Goal: Information Seeking & Learning: Learn about a topic

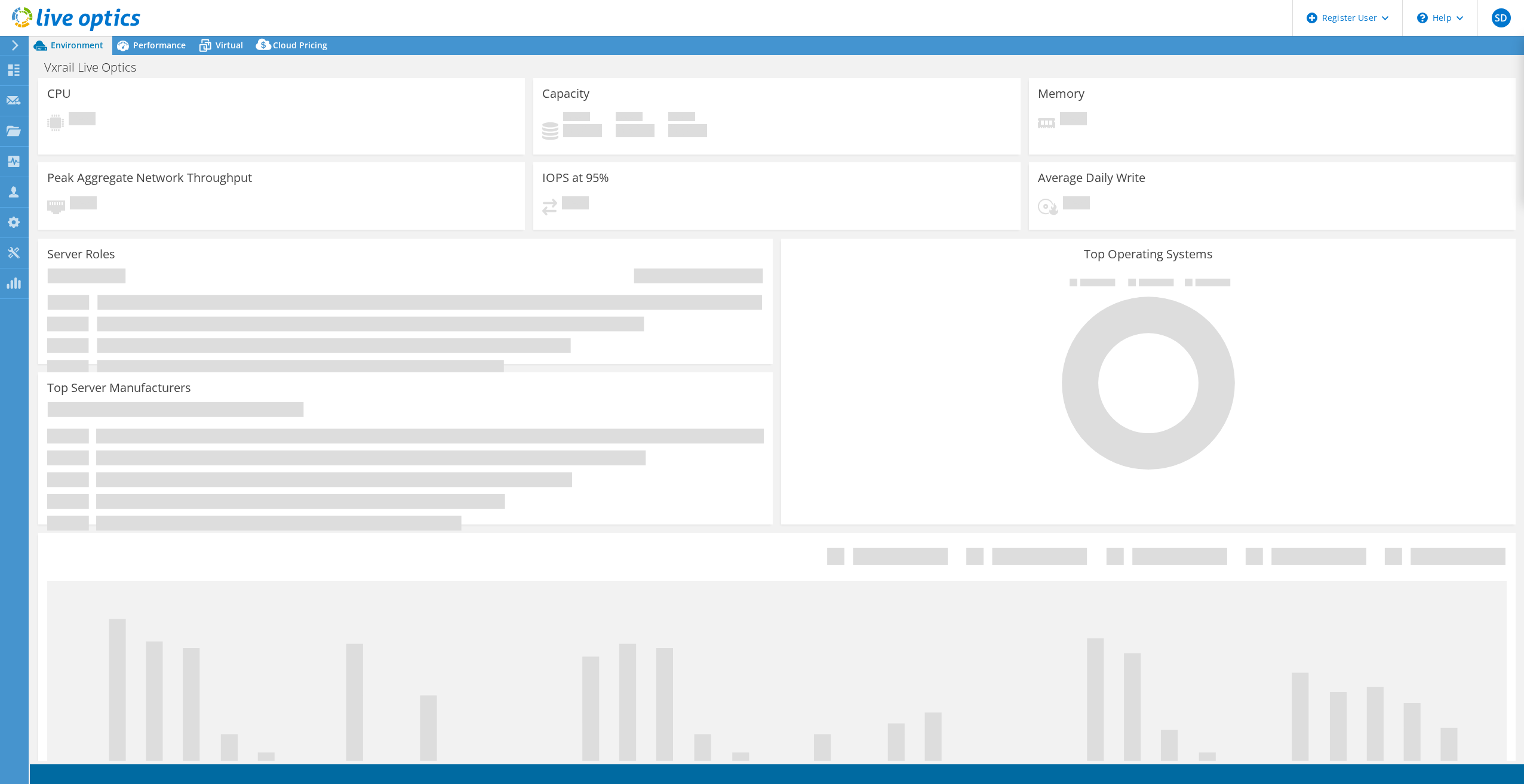
select select "USD"
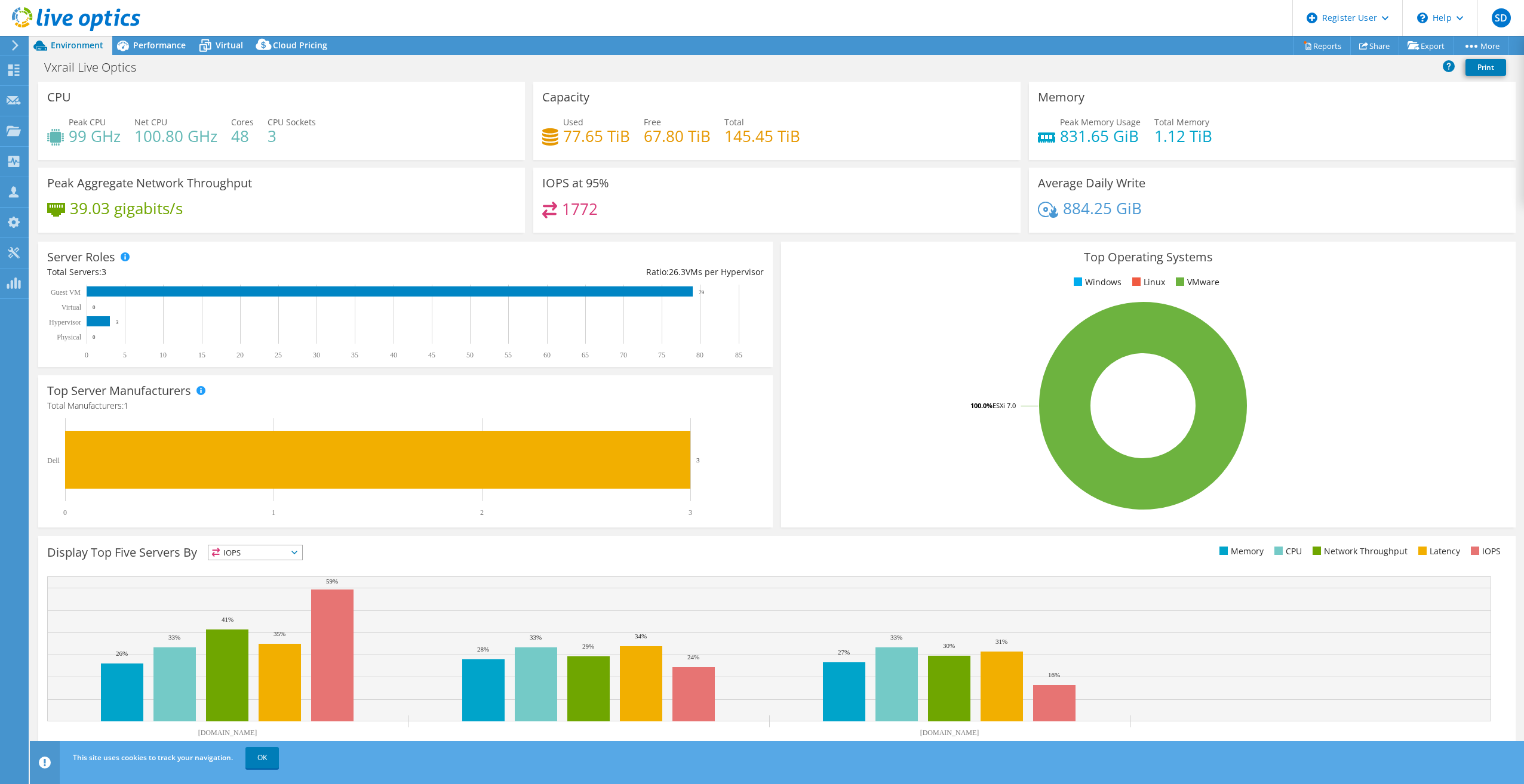
click at [231, 187] on h3 "Peak Aggregate Network Throughput" at bounding box center [149, 183] width 205 height 13
click at [128, 47] on icon at bounding box center [123, 46] width 12 height 11
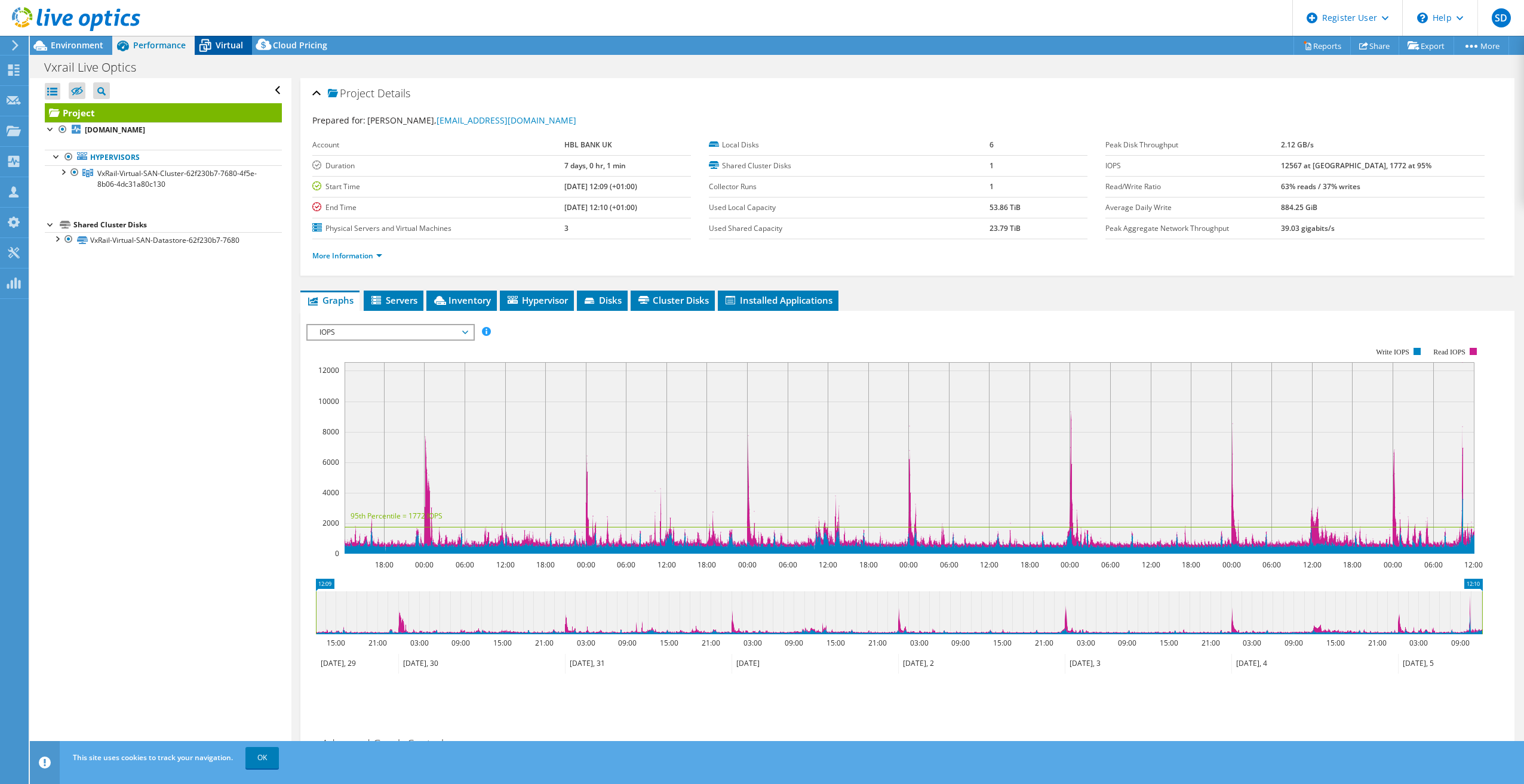
click at [230, 38] on div "Virtual" at bounding box center [223, 46] width 57 height 19
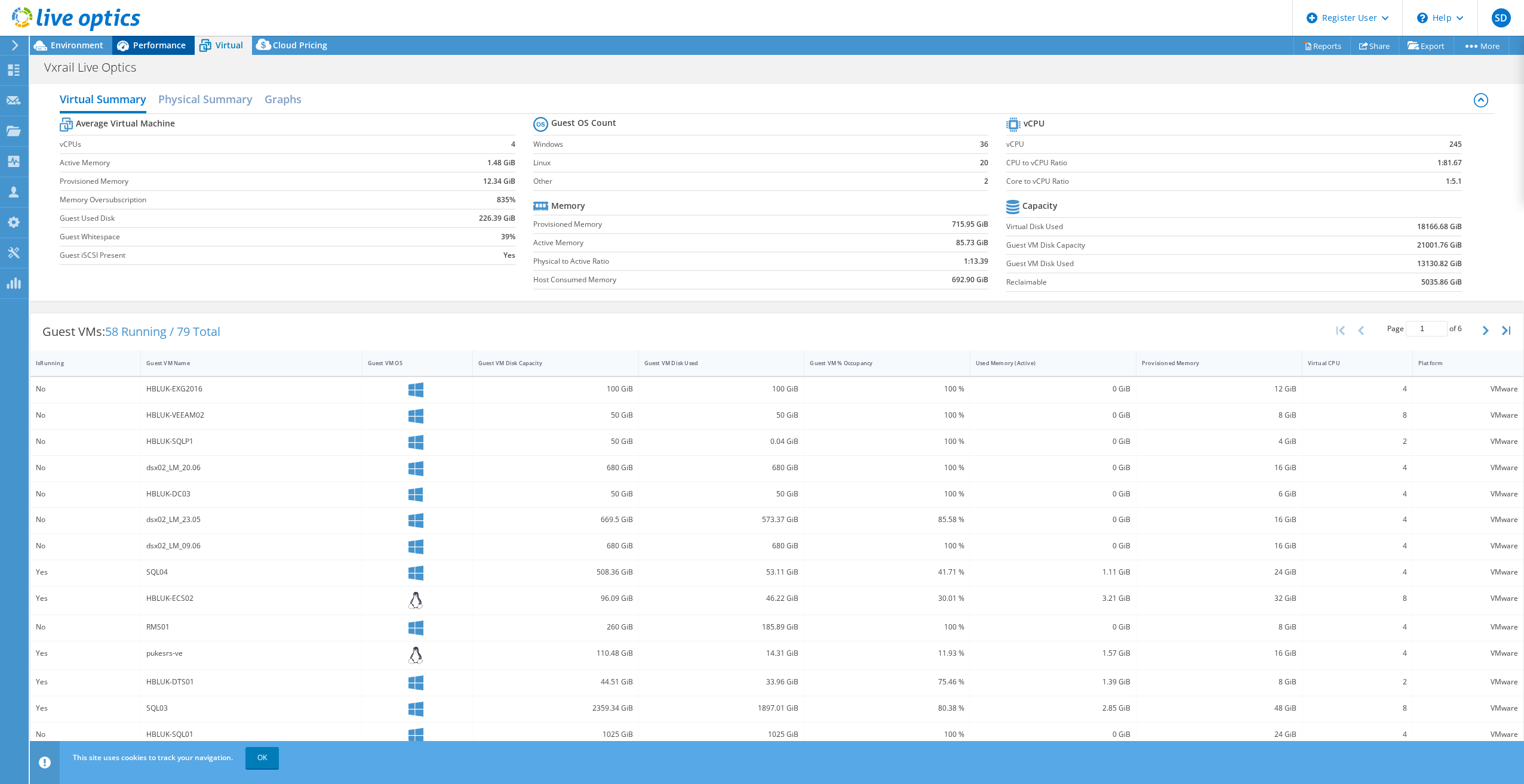
click at [136, 46] on span "Performance" at bounding box center [160, 45] width 53 height 11
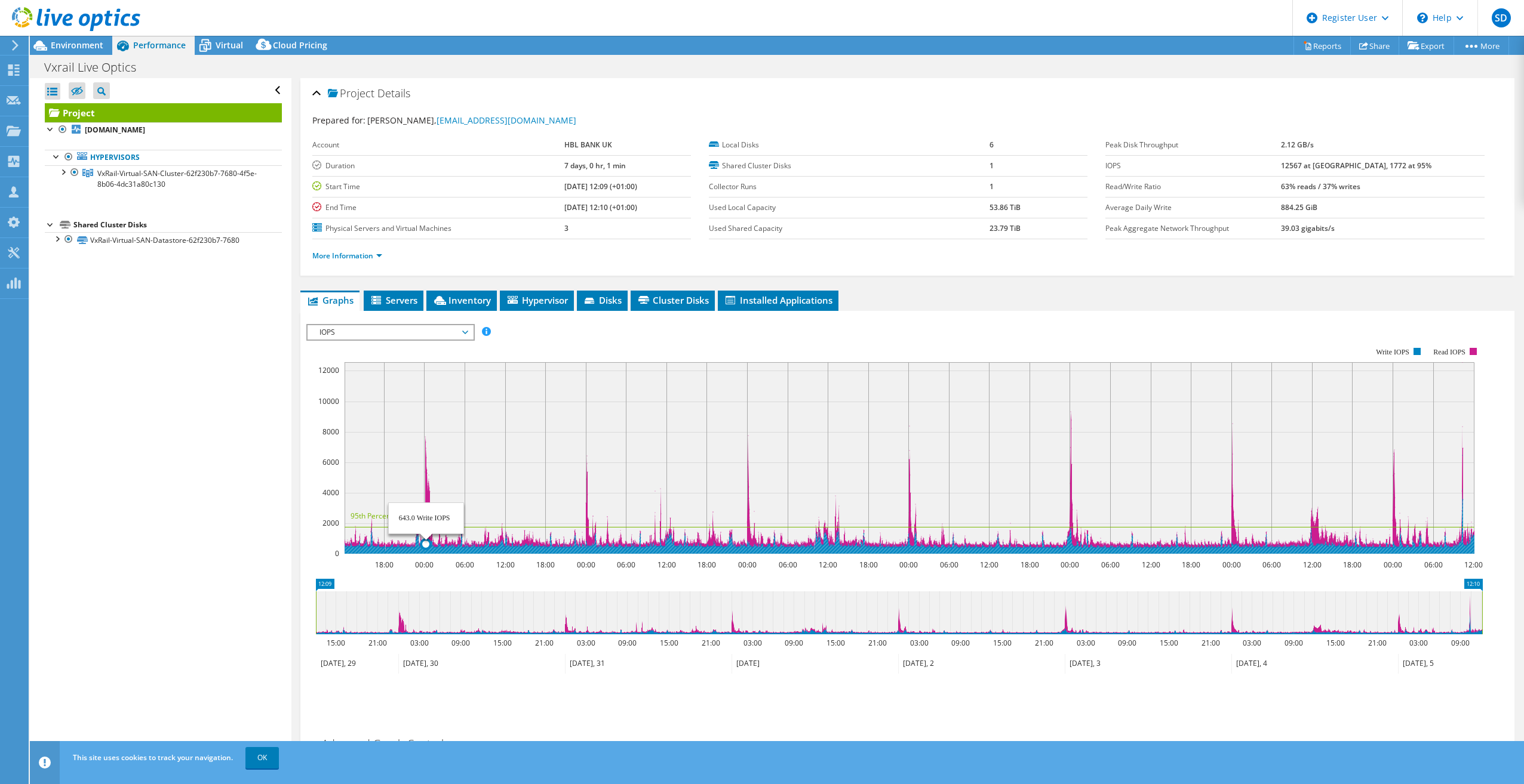
click at [426, 435] on rect at bounding box center [909, 458] width 1130 height 191
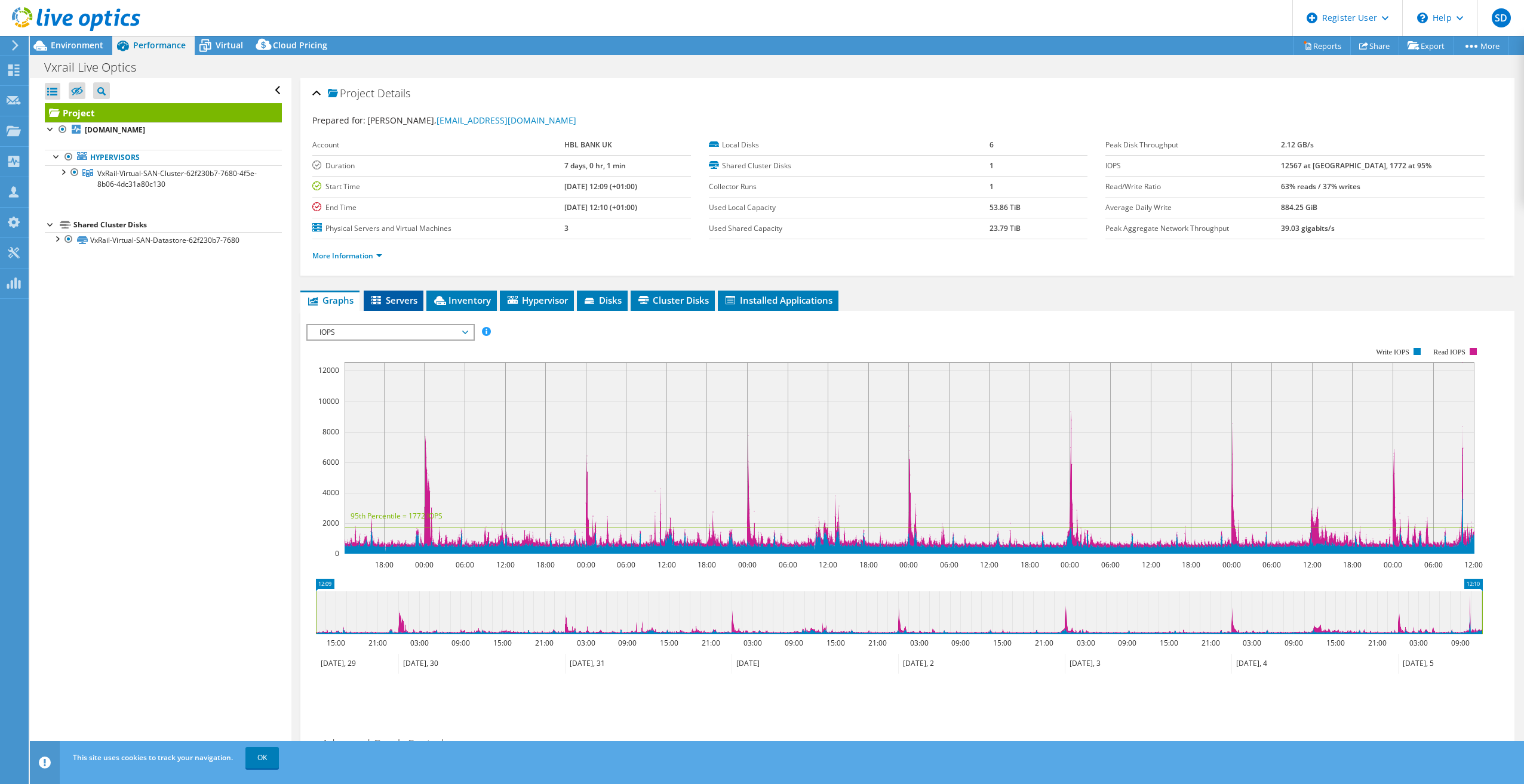
click at [408, 301] on span "Servers" at bounding box center [394, 300] width 47 height 12
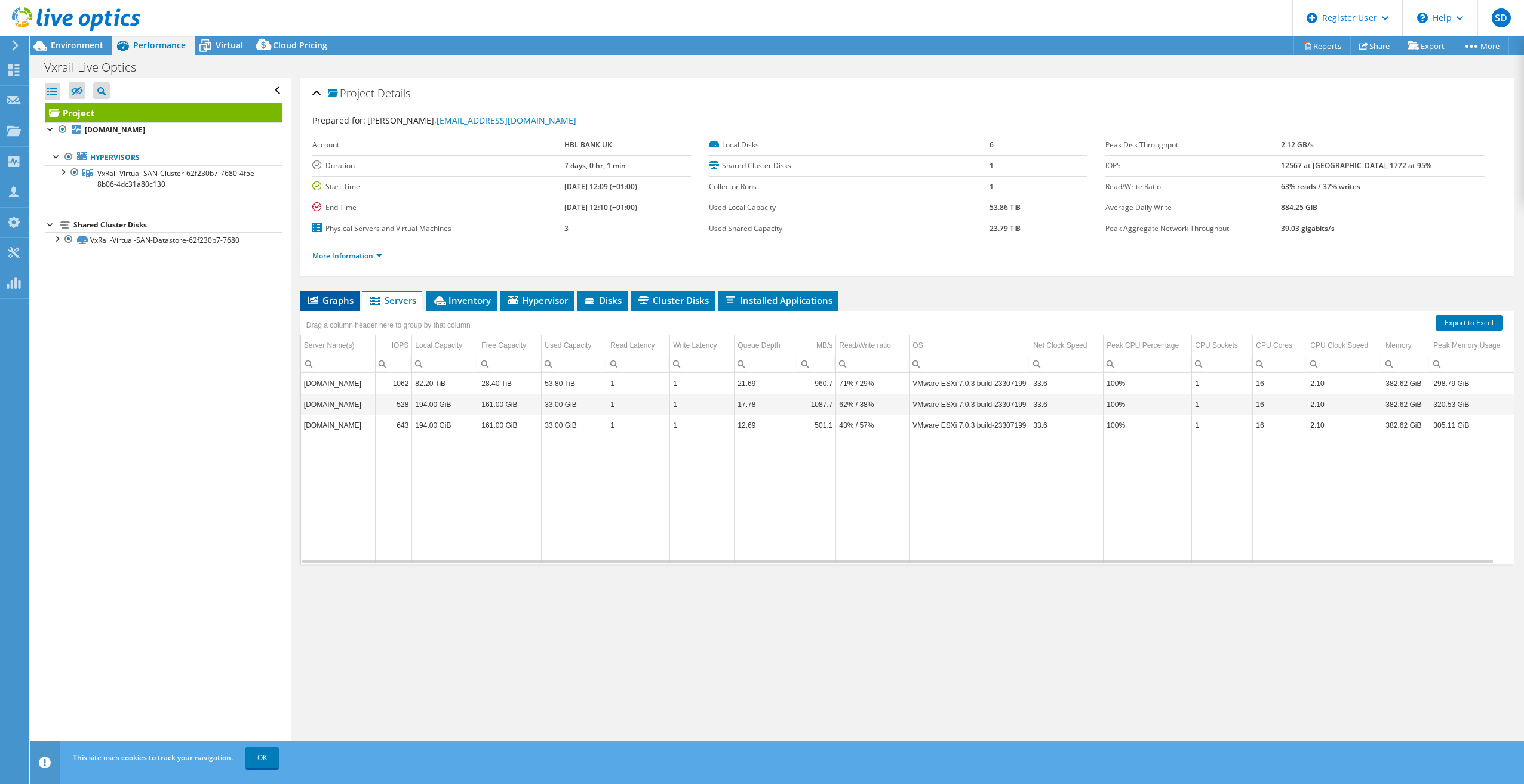
click at [343, 309] on li "Graphs" at bounding box center [329, 300] width 59 height 20
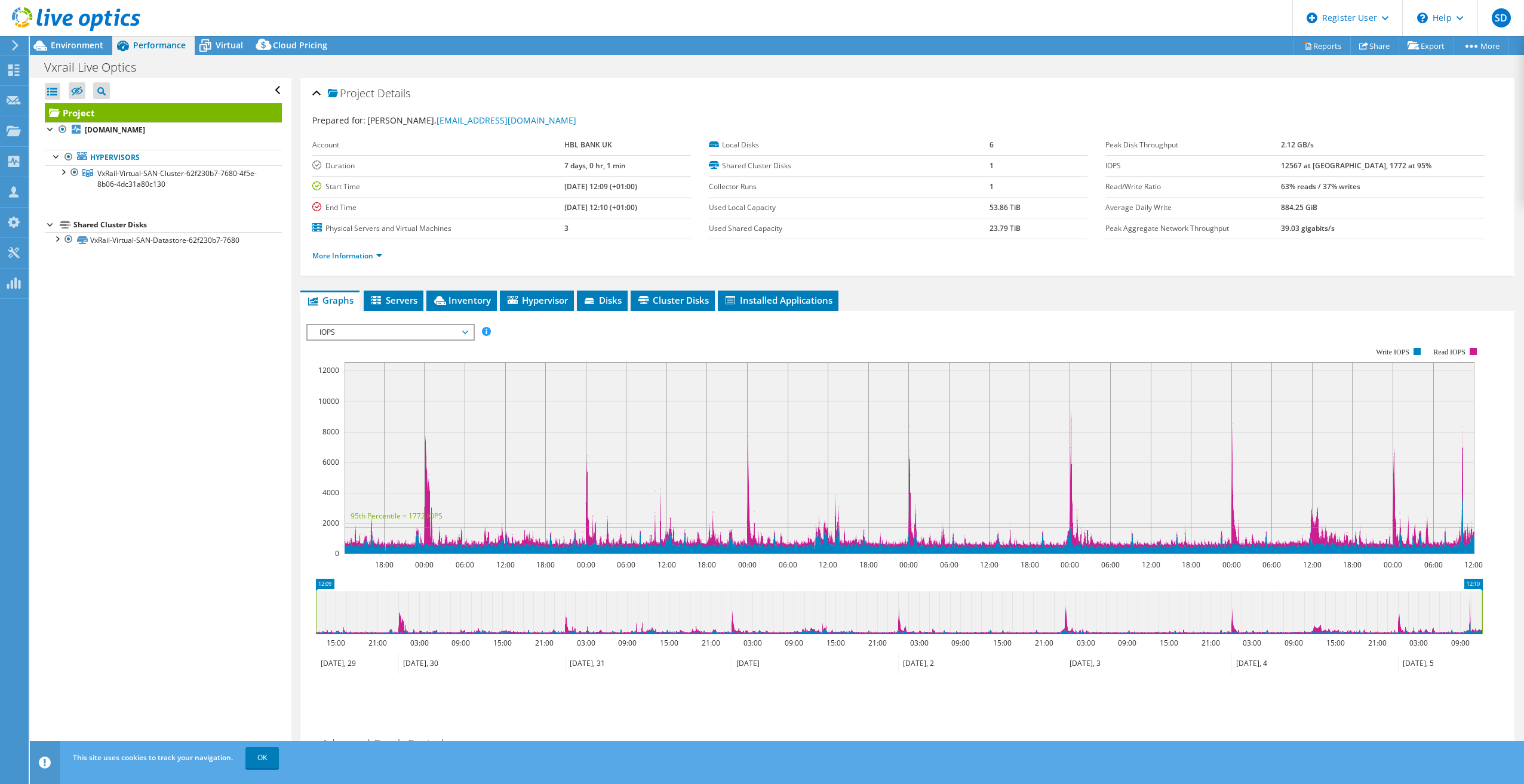
click at [370, 337] on span "IOPS" at bounding box center [390, 333] width 154 height 14
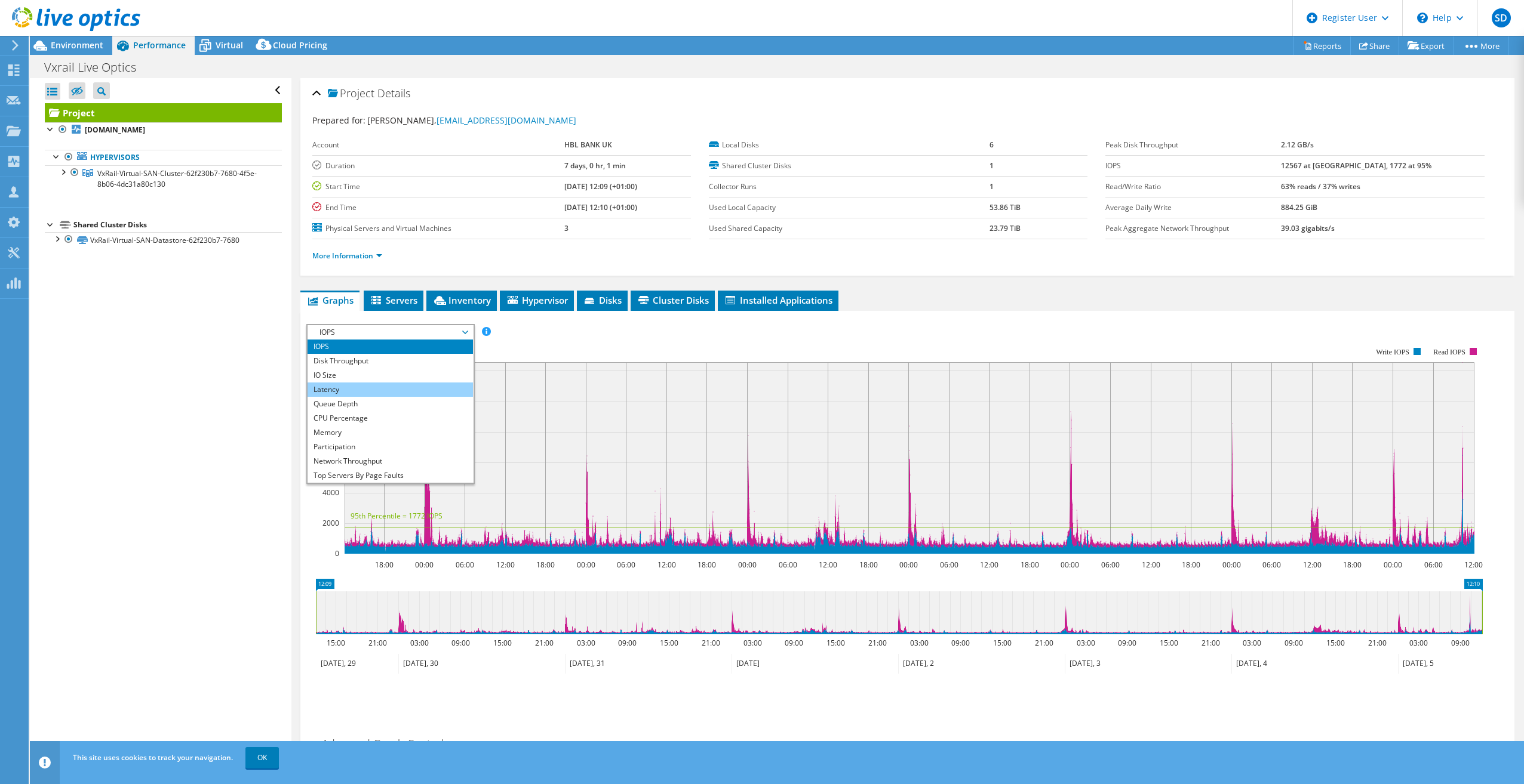
click at [404, 386] on li "Latency" at bounding box center [390, 390] width 165 height 14
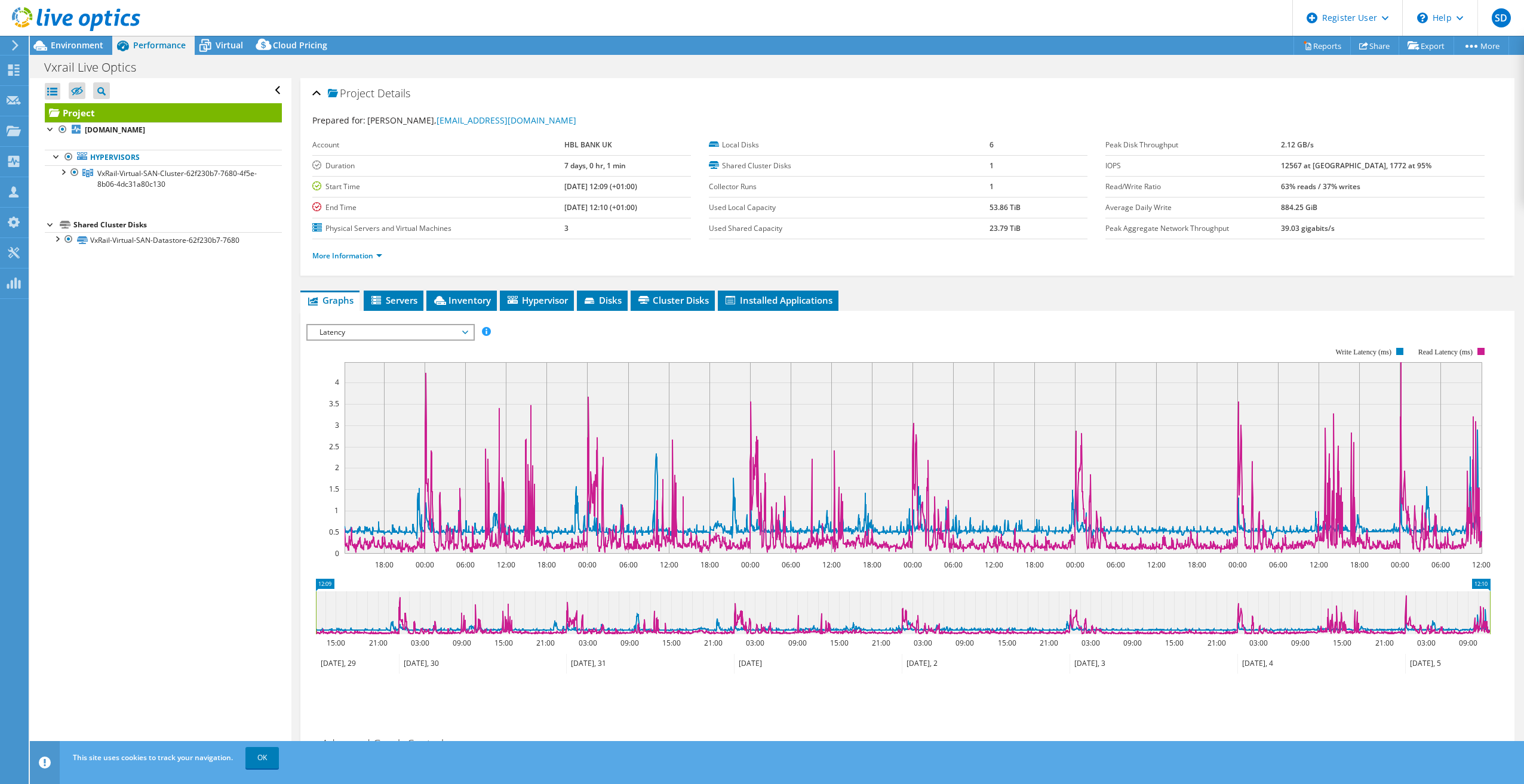
click at [336, 334] on span "Latency" at bounding box center [390, 333] width 154 height 14
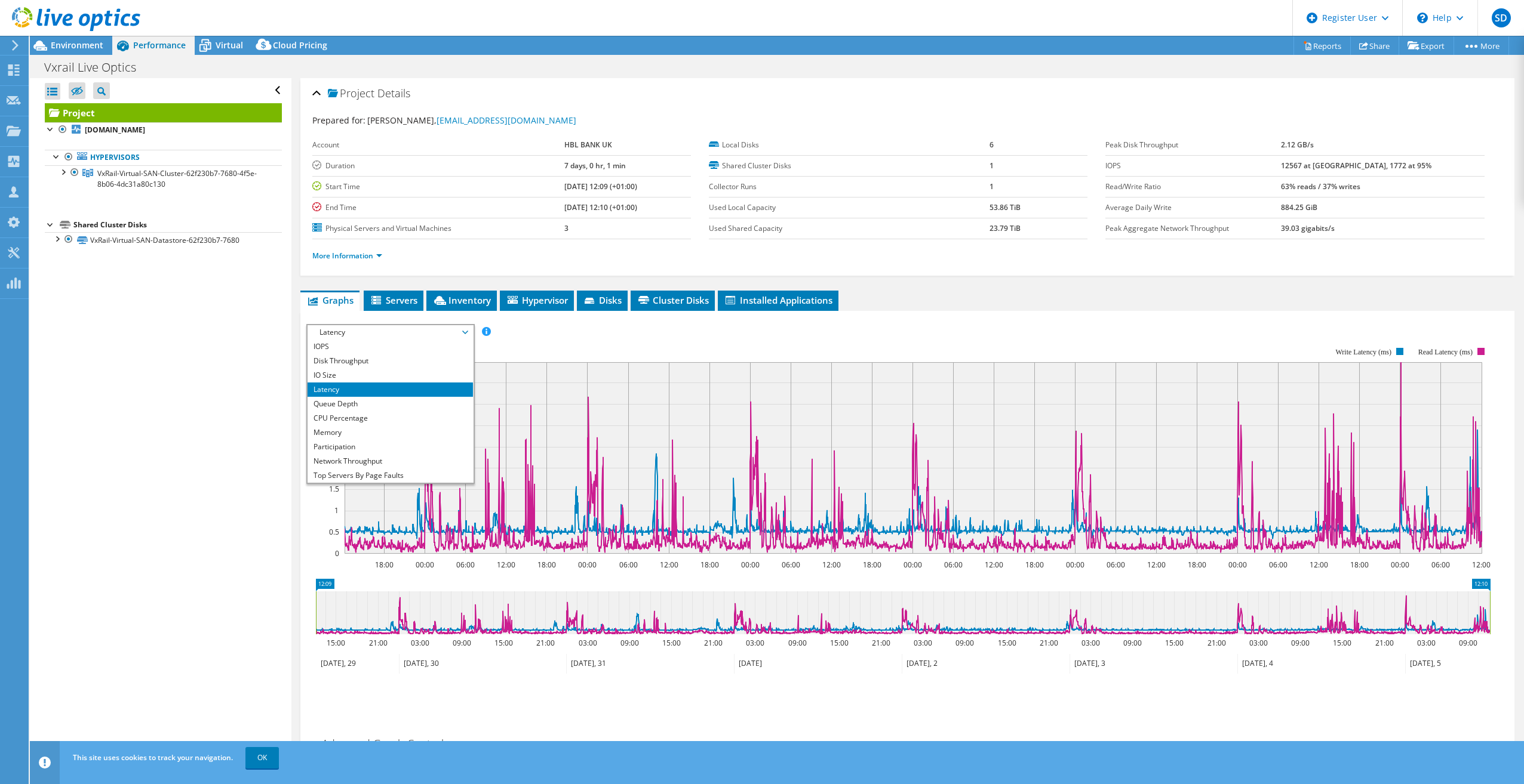
scroll to position [43, 0]
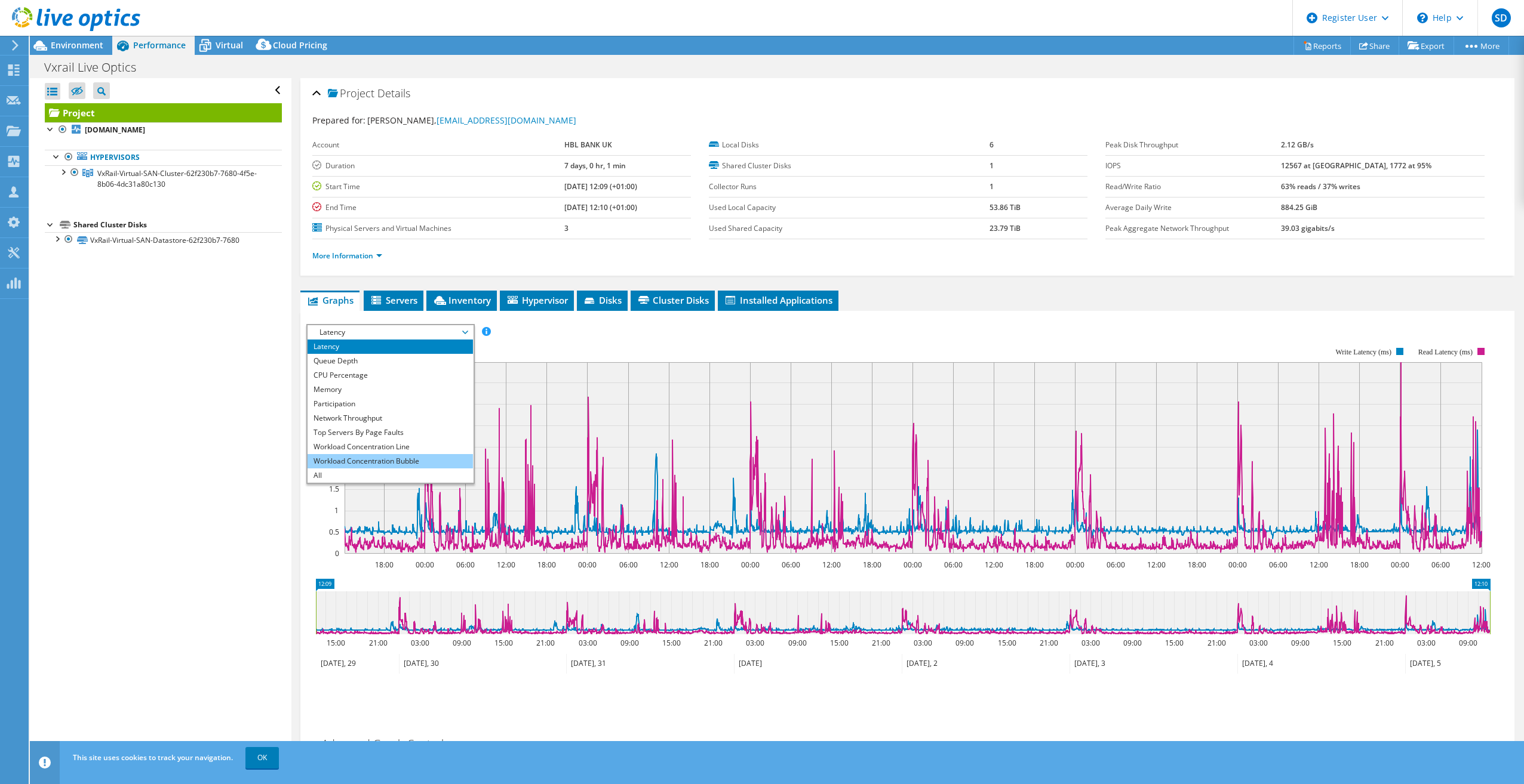
click at [402, 460] on li "Workload Concentration Bubble" at bounding box center [390, 461] width 165 height 14
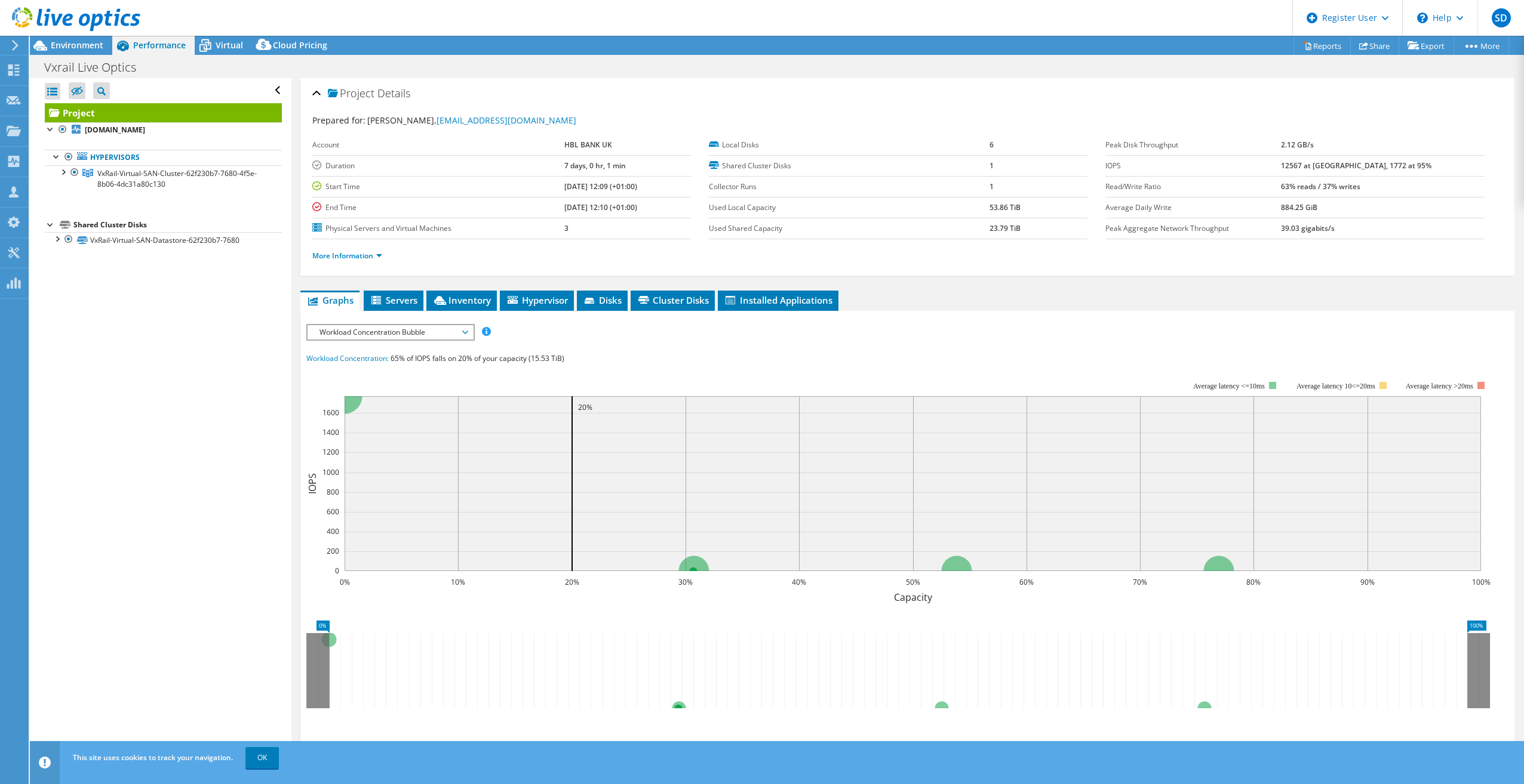
click at [461, 483] on rect at bounding box center [913, 483] width 1137 height 175
click at [787, 477] on rect at bounding box center [913, 483] width 1137 height 175
click at [59, 236] on div at bounding box center [57, 238] width 12 height 12
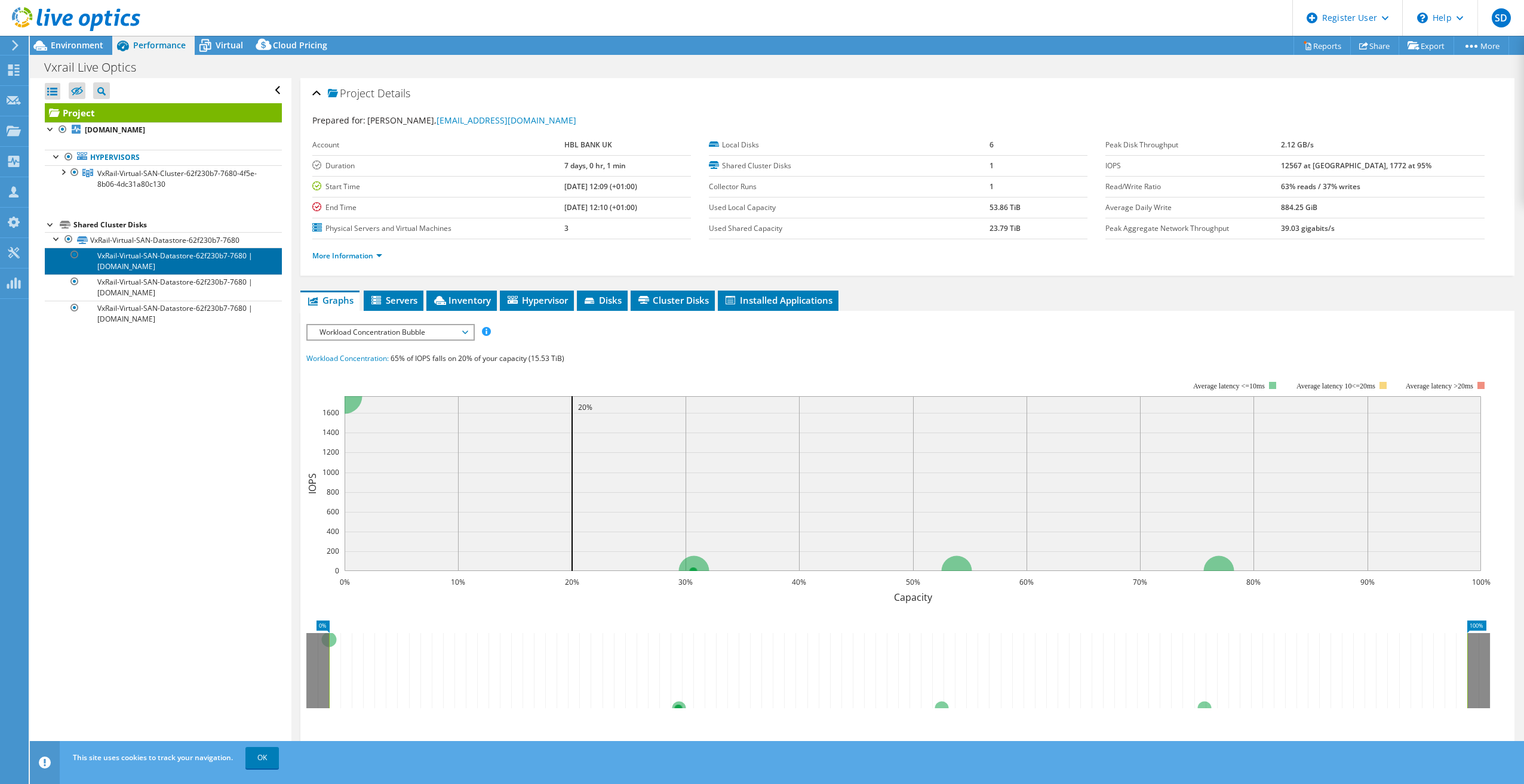
click at [178, 259] on link "VxRail-Virtual-SAN-Datastore-62f230b7-7680 | [DOMAIN_NAME]" at bounding box center [163, 261] width 237 height 26
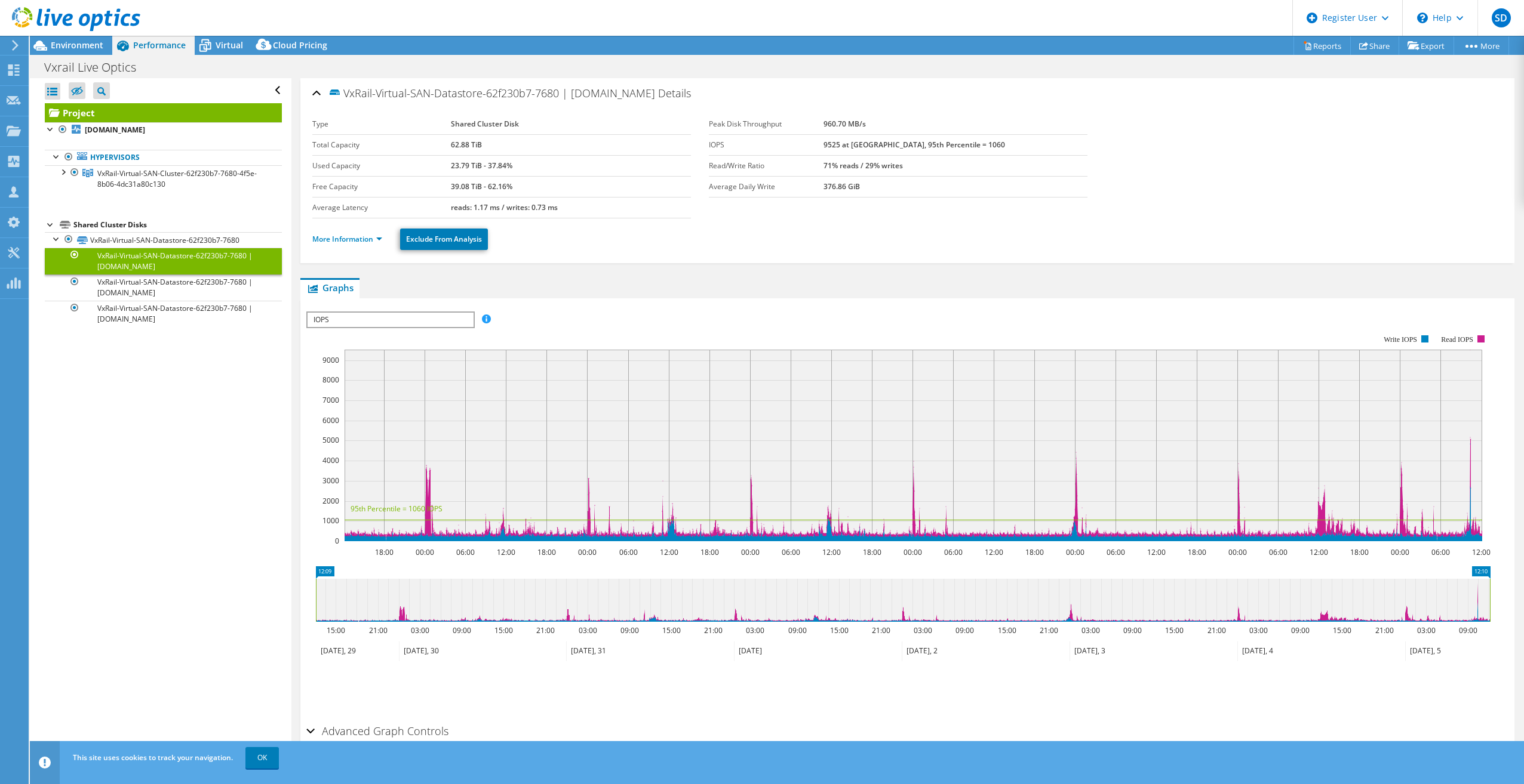
click at [361, 303] on div "IOPS Disk Throughput IO Size Latency Queue Depth CPU Percentage Memory Page Fau…" at bounding box center [907, 508] width 1203 height 421
click at [359, 316] on span "IOPS" at bounding box center [390, 320] width 165 height 14
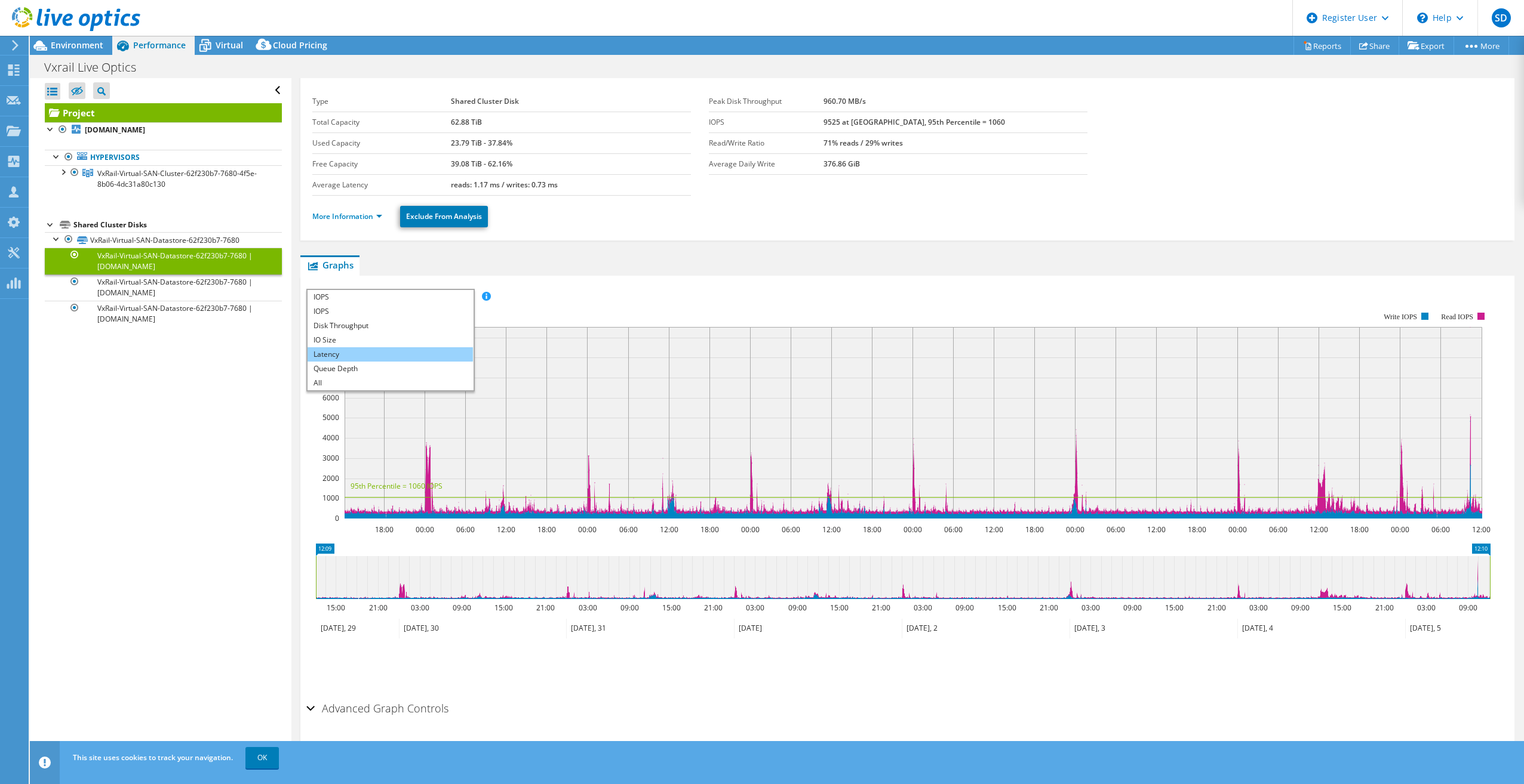
scroll to position [40, 0]
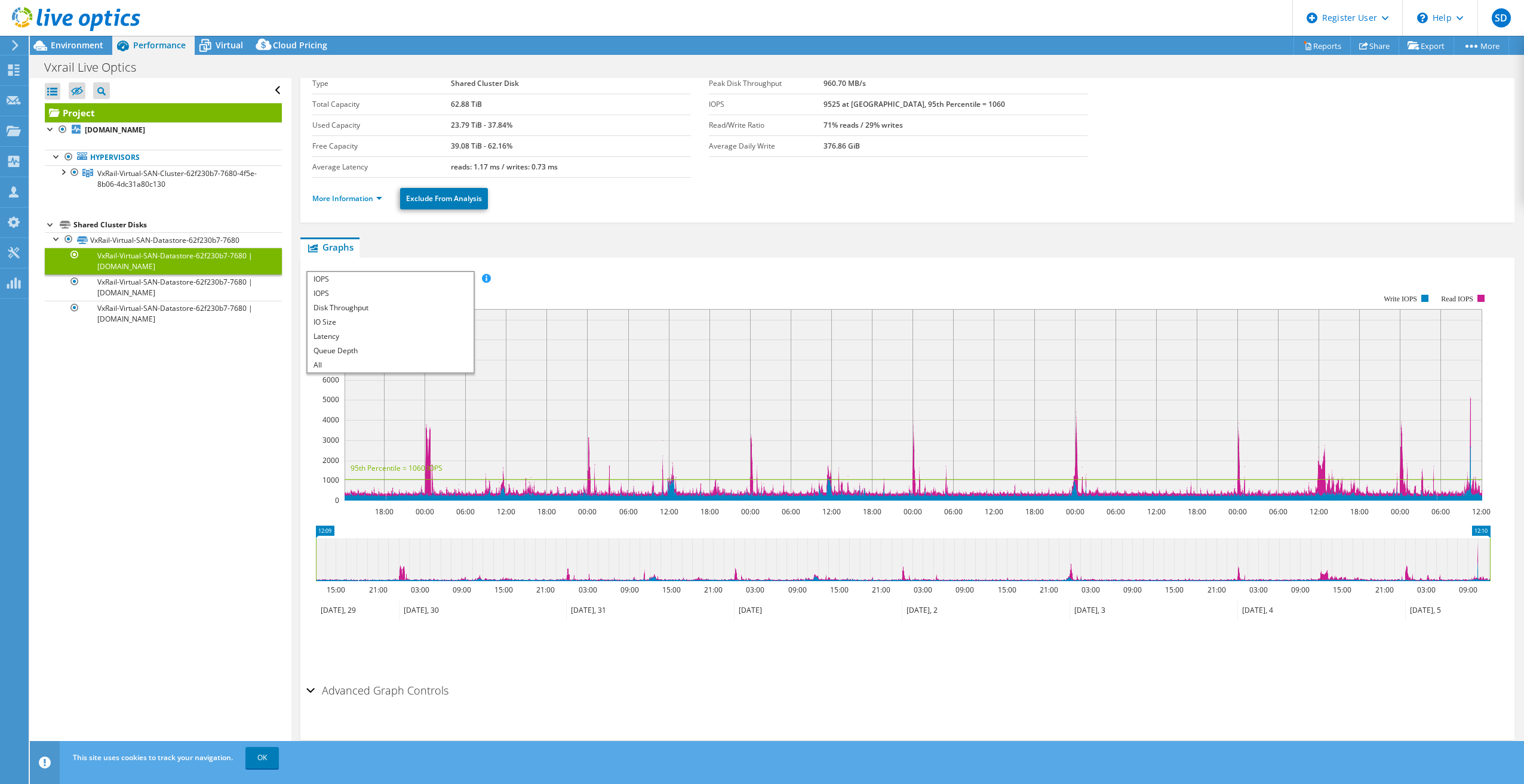
click at [566, 245] on ul "Graphs Servers Inventory Hypervisor Disks Cluster Disks Installed Applications" at bounding box center [907, 248] width 1214 height 20
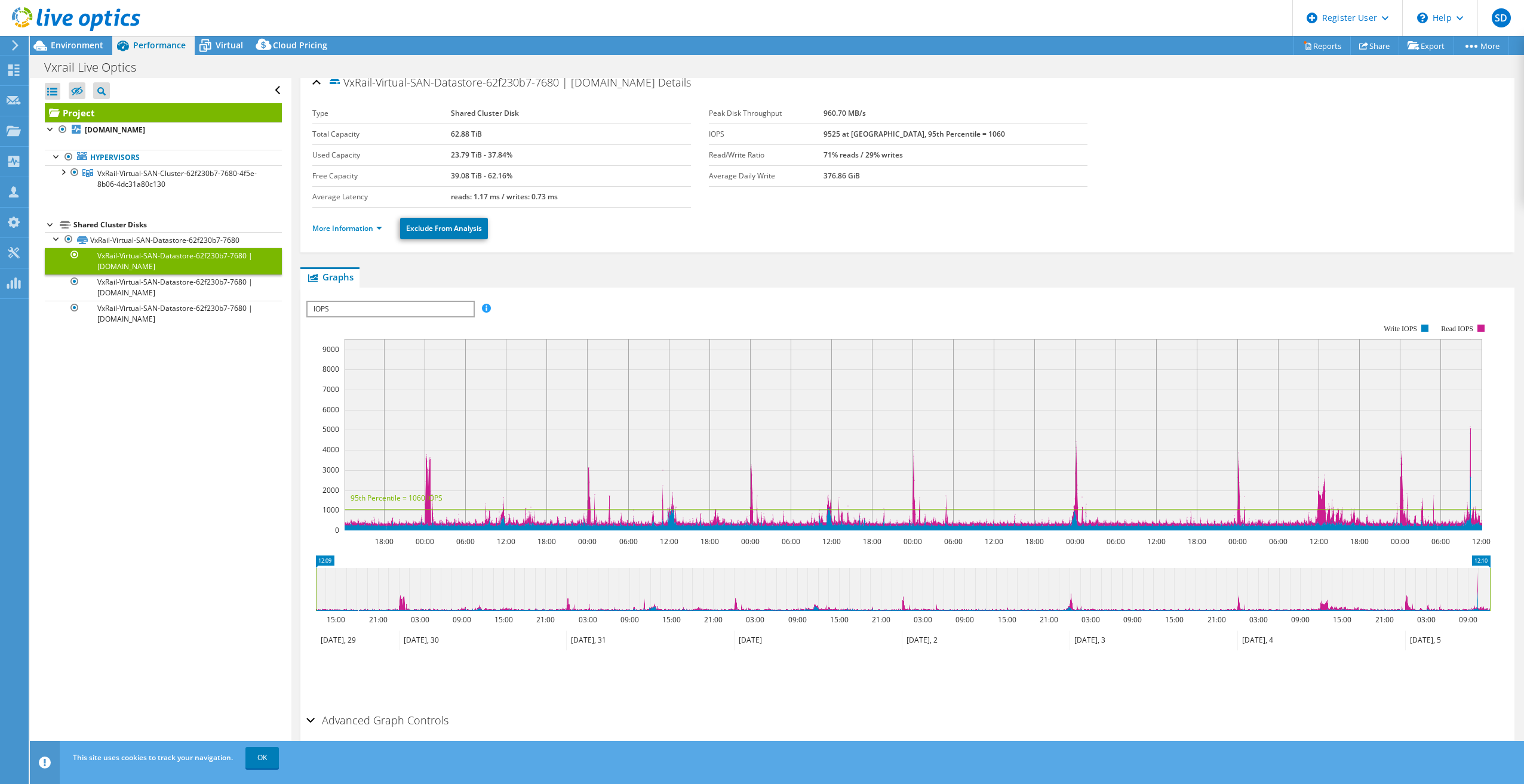
scroll to position [0, 0]
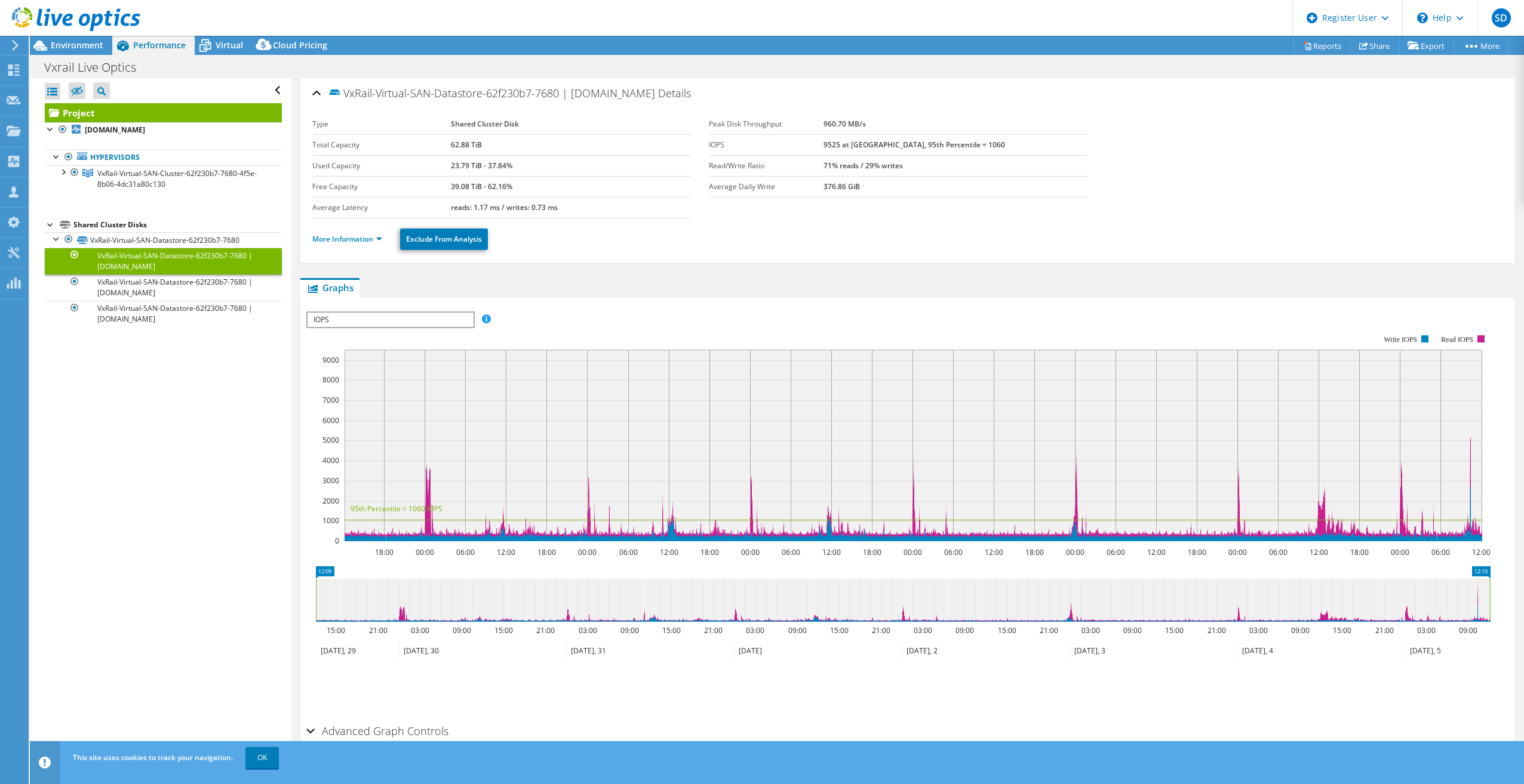
click at [314, 96] on div "VxRail-Virtual-SAN-Datastore-62f230b7-7680 | [DOMAIN_NAME] Details" at bounding box center [907, 93] width 1190 height 25
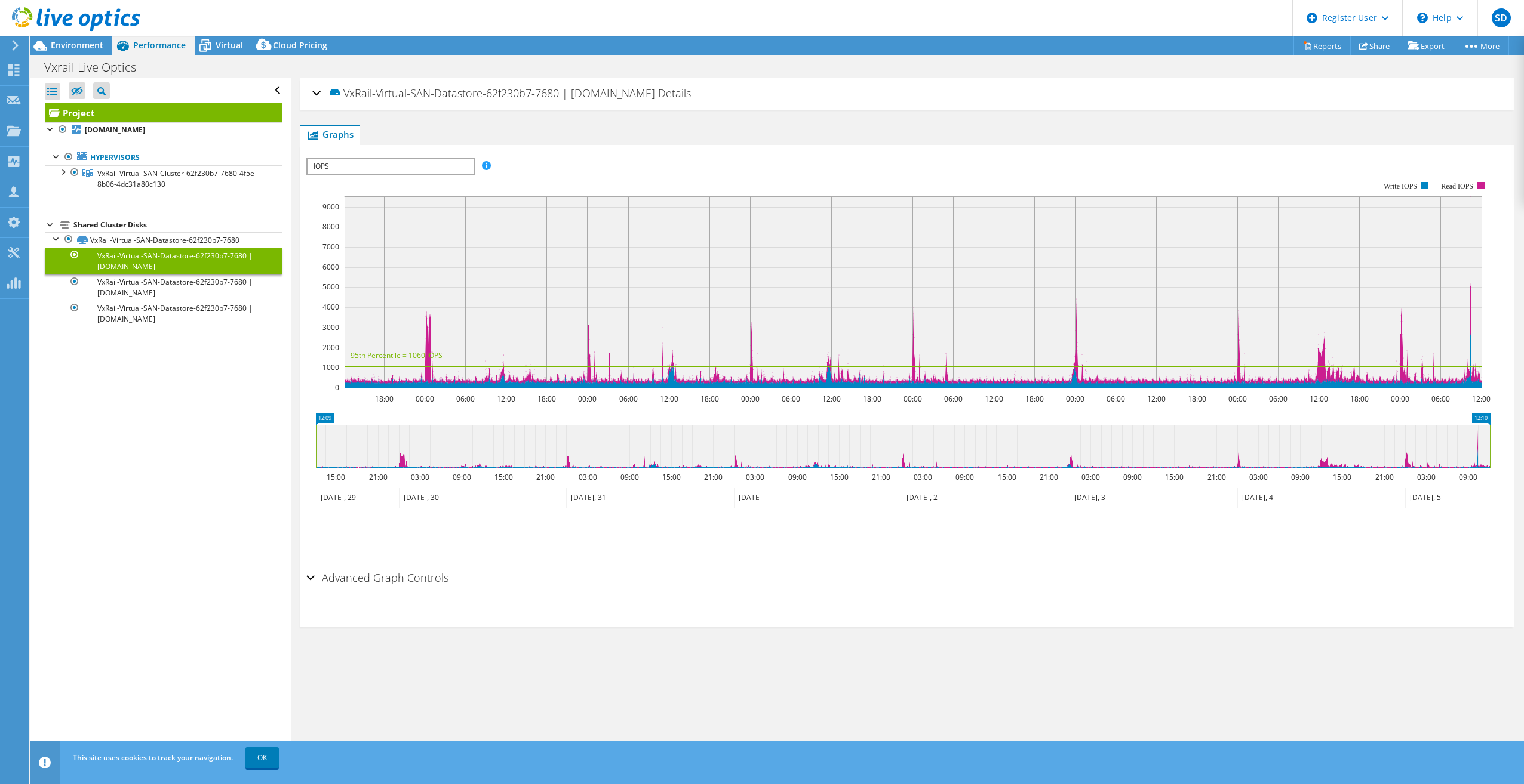
click at [316, 88] on div "VxRail-Virtual-SAN-Datastore-62f230b7-7680 | [DOMAIN_NAME] Details" at bounding box center [907, 93] width 1190 height 25
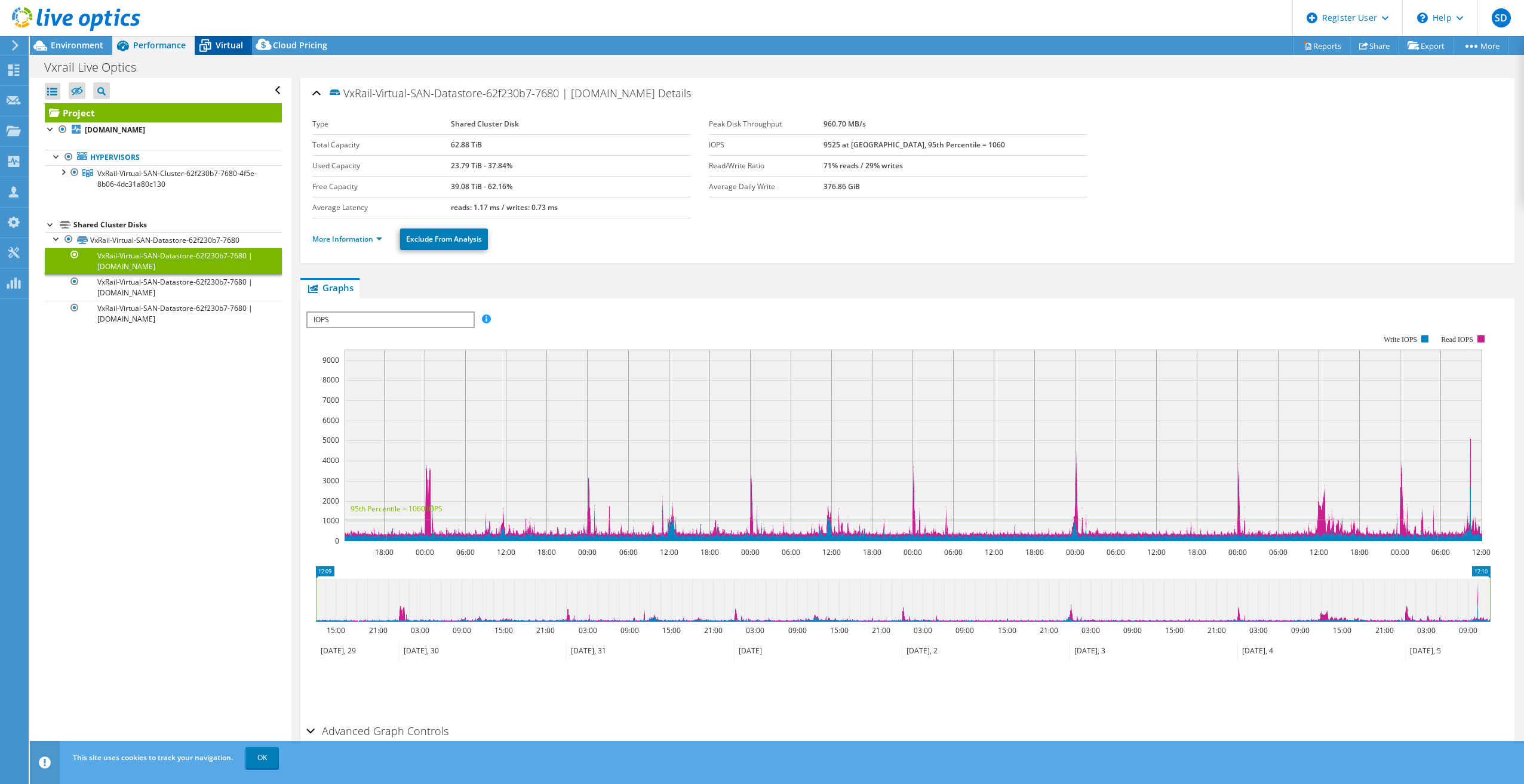
click at [233, 47] on span "Virtual" at bounding box center [228, 45] width 27 height 11
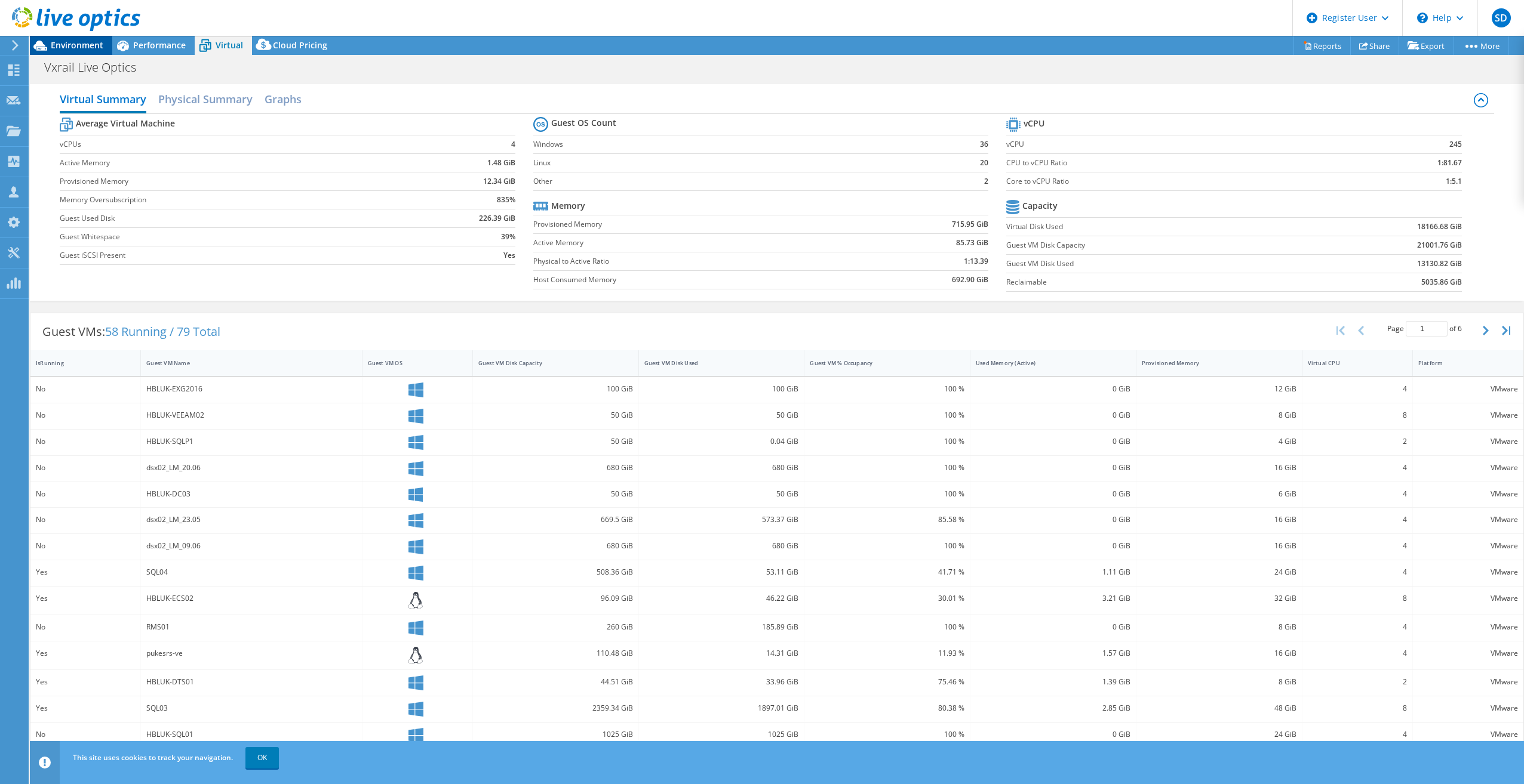
click at [90, 47] on span "Environment" at bounding box center [77, 45] width 53 height 11
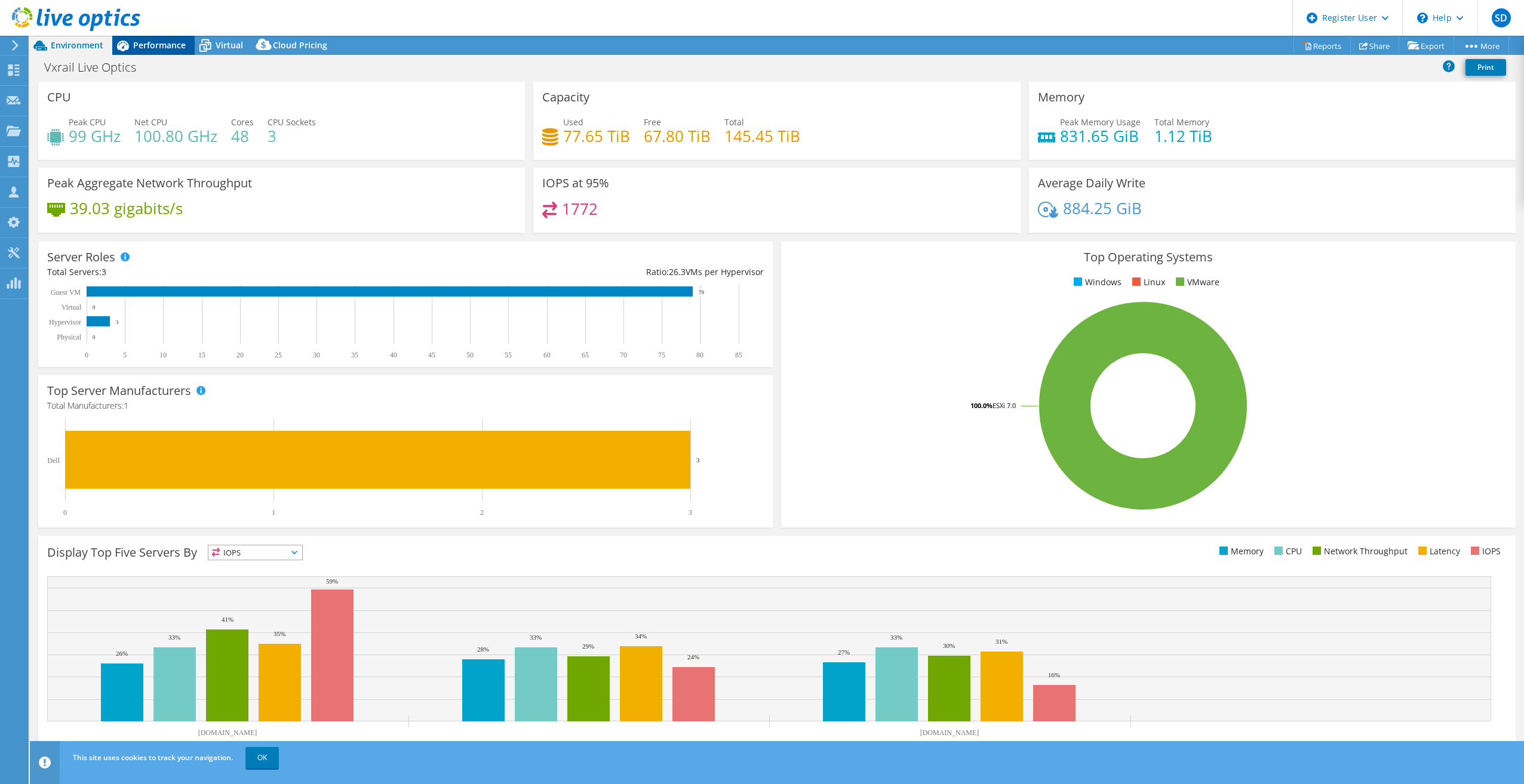
click at [130, 51] on icon at bounding box center [123, 46] width 21 height 21
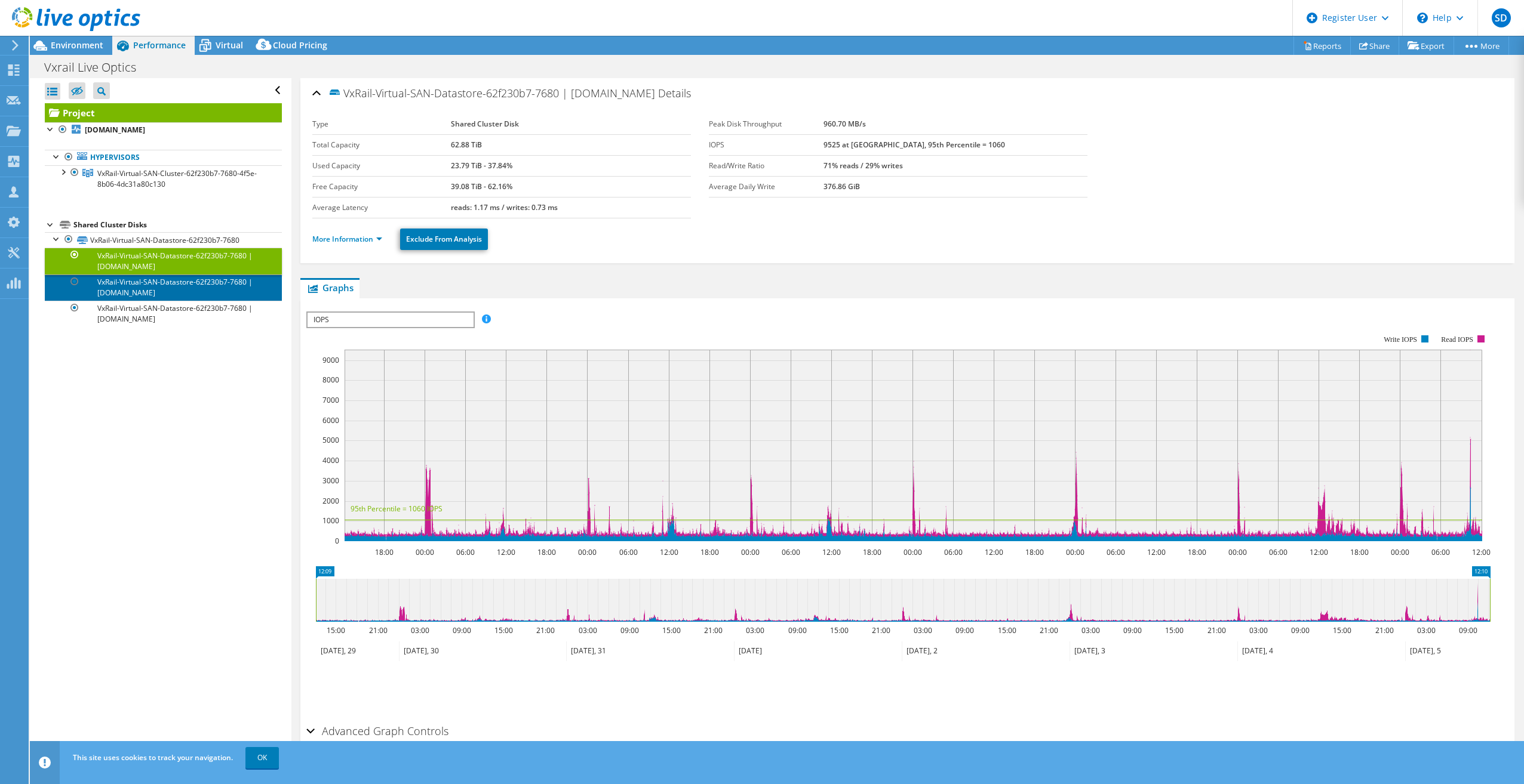
click at [150, 284] on link "VxRail-Virtual-SAN-Datastore-62f230b7-7680 | [DOMAIN_NAME]" at bounding box center [163, 288] width 237 height 26
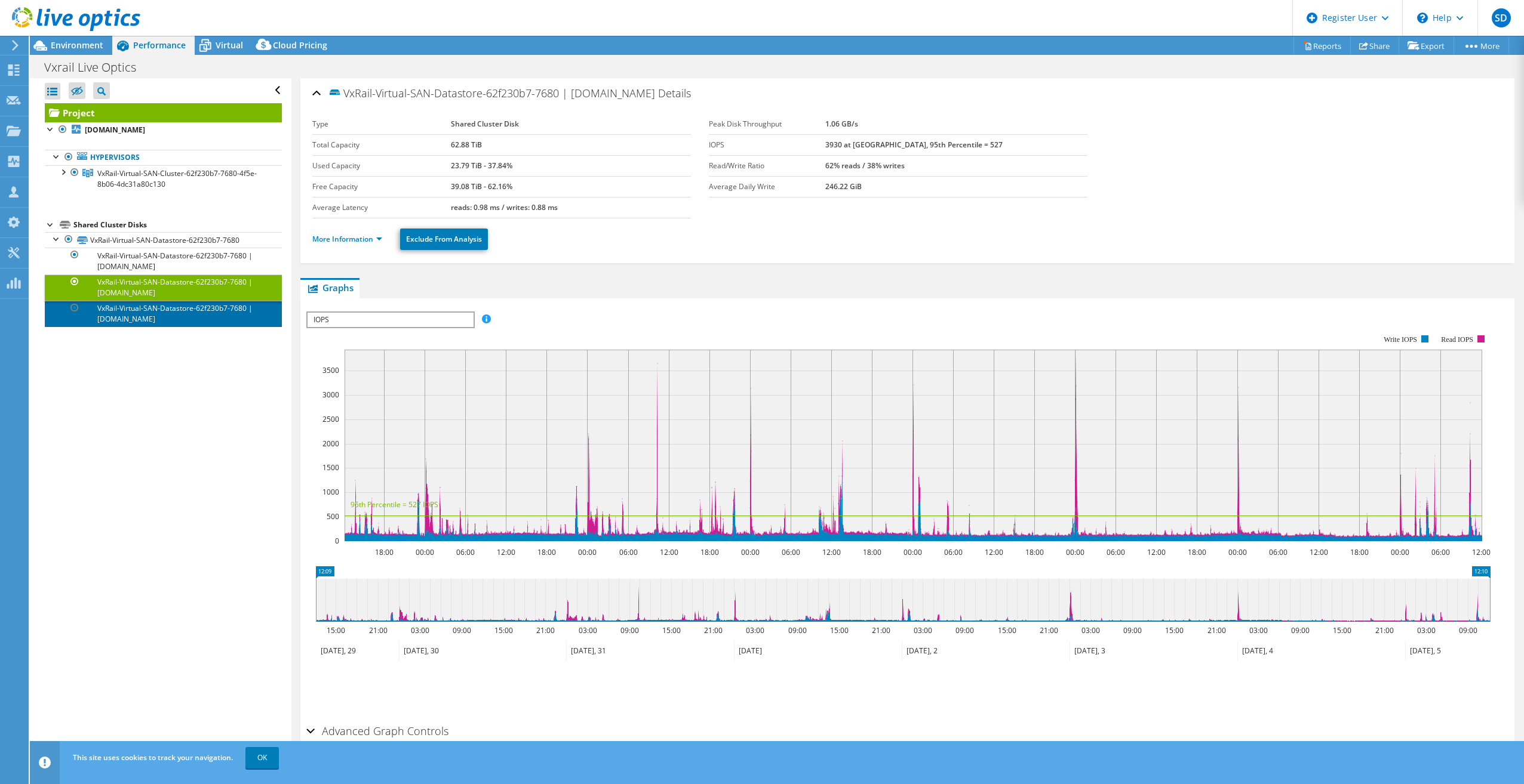
click at [123, 317] on link "VxRail-Virtual-SAN-Datastore-62f230b7-7680 | [DOMAIN_NAME]" at bounding box center [163, 314] width 237 height 26
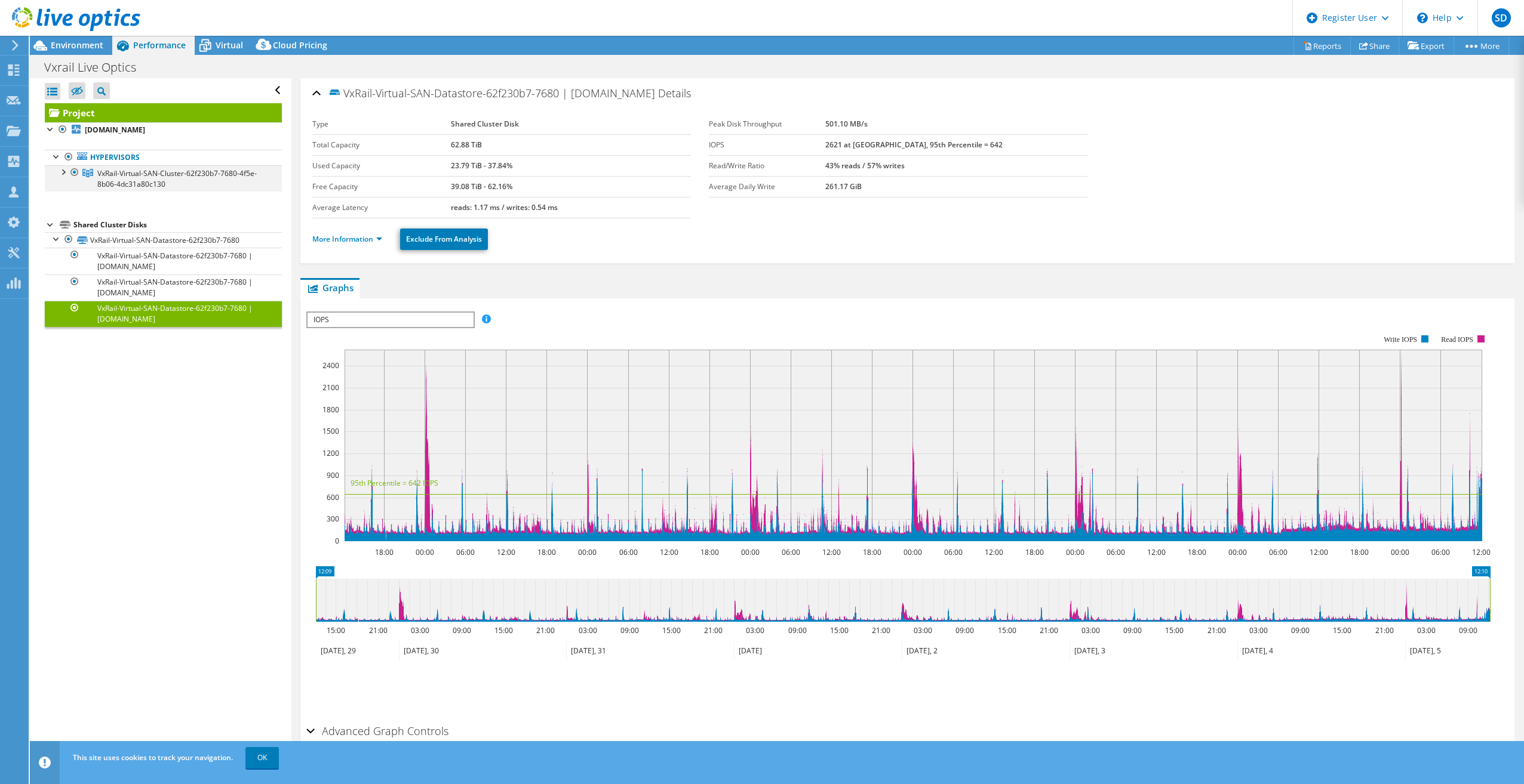
click at [62, 169] on div at bounding box center [63, 171] width 12 height 12
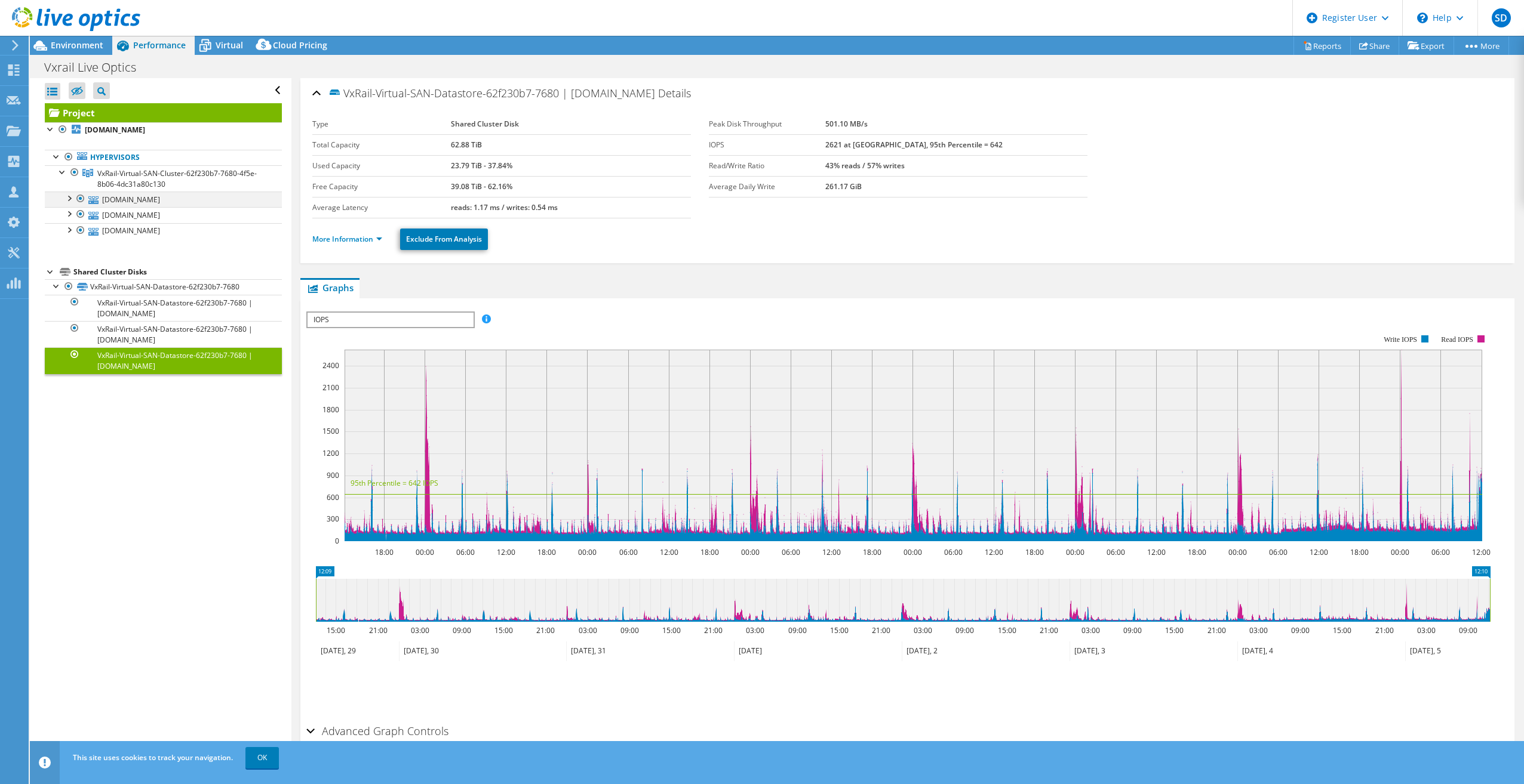
click at [67, 196] on div at bounding box center [69, 198] width 12 height 12
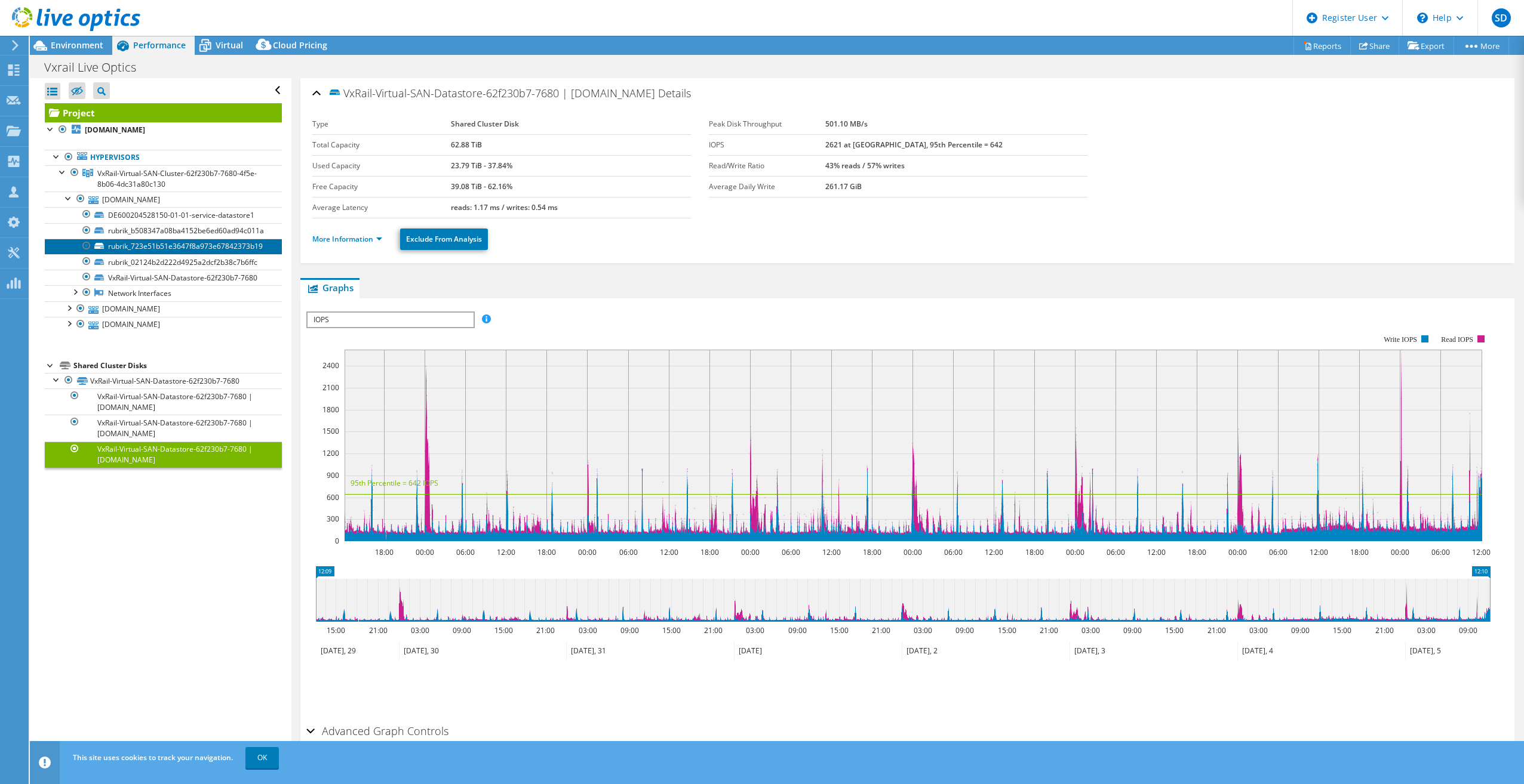
click at [160, 245] on link "rubrik_723e51b51e3647f8a973e67842373b19" at bounding box center [163, 247] width 237 height 16
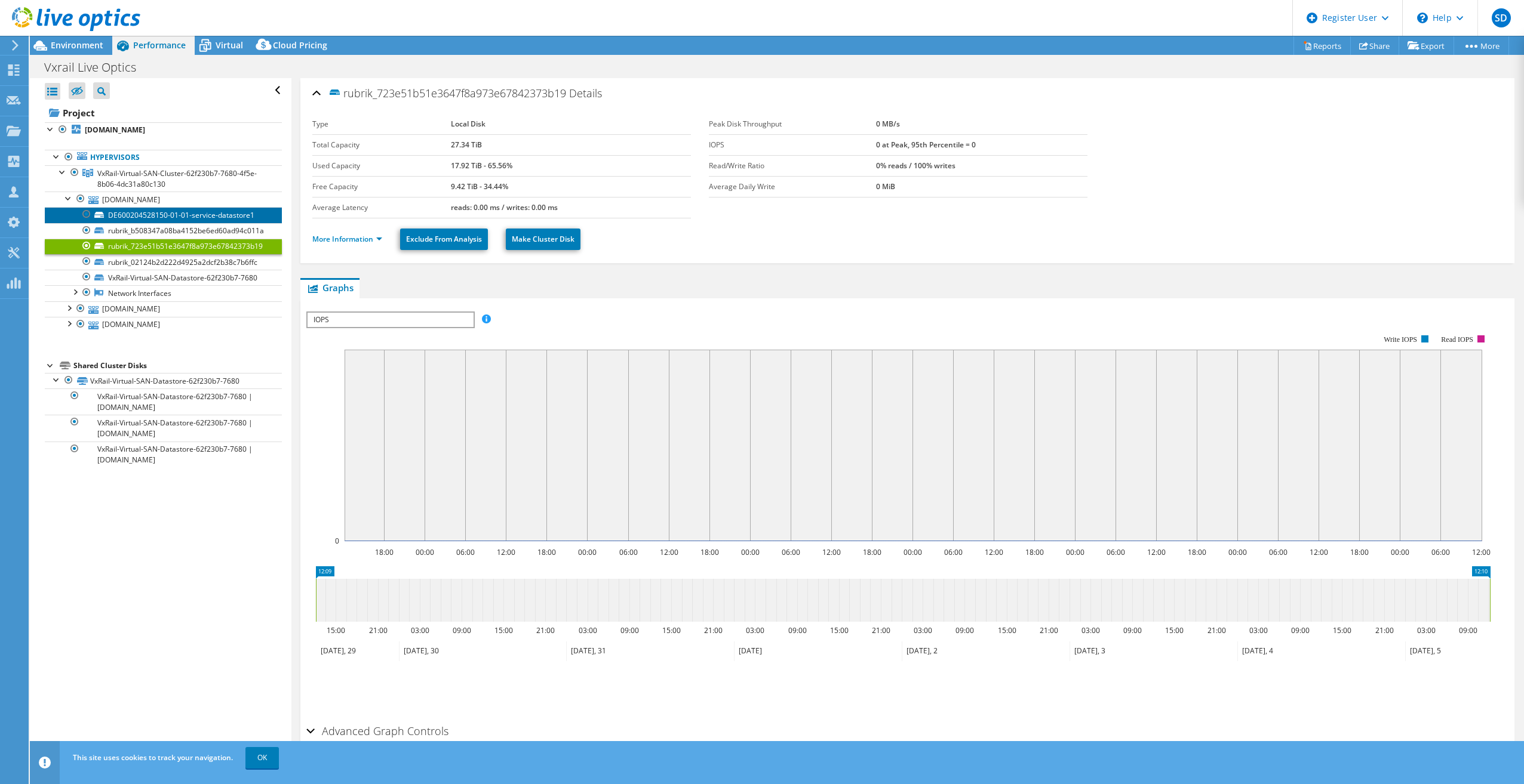
click at [189, 215] on link "DE600204528150-01-01-service-datastore1" at bounding box center [163, 215] width 237 height 16
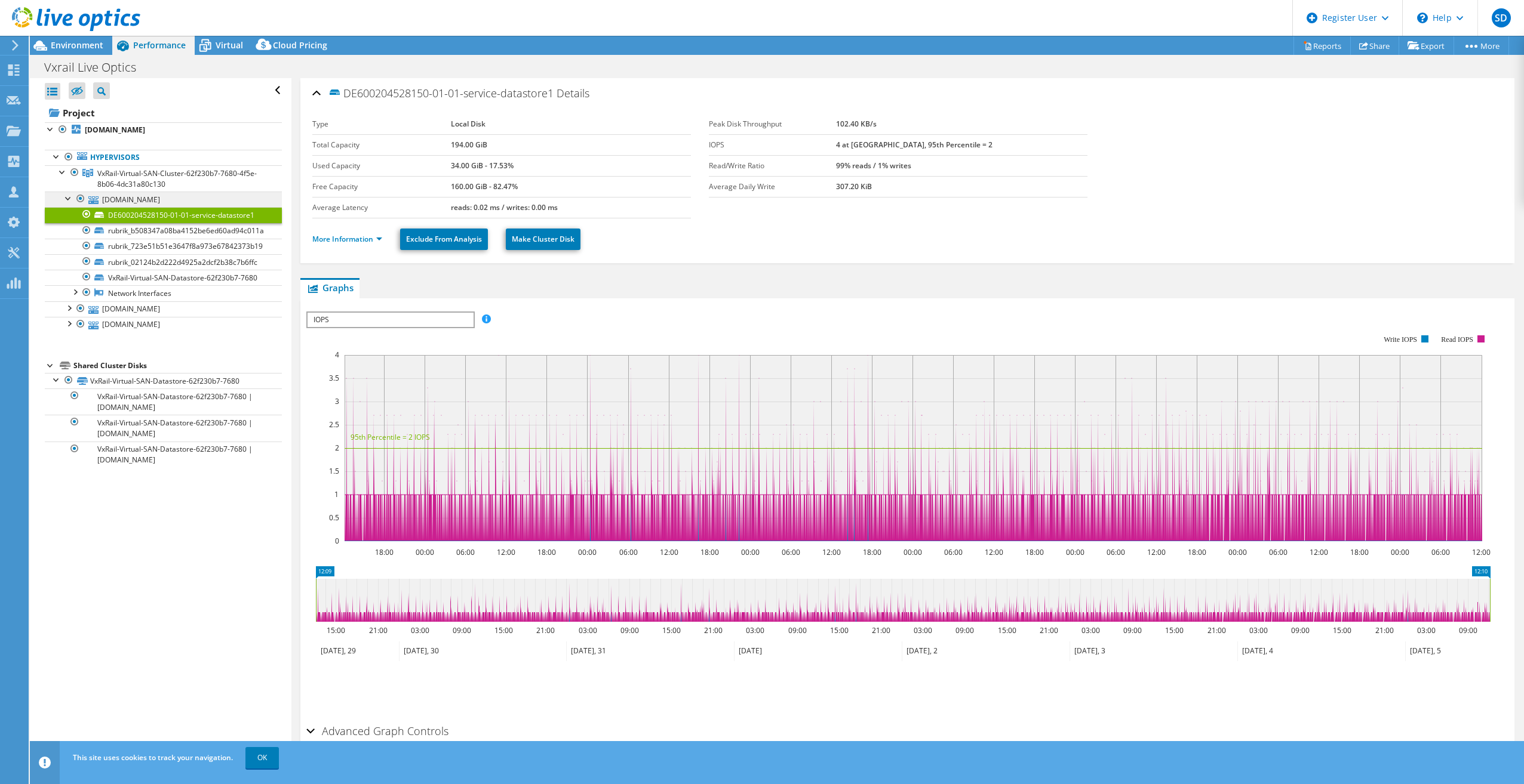
drag, startPoint x: 85, startPoint y: 201, endPoint x: 94, endPoint y: 204, distance: 9.5
click at [85, 201] on div at bounding box center [81, 198] width 12 height 14
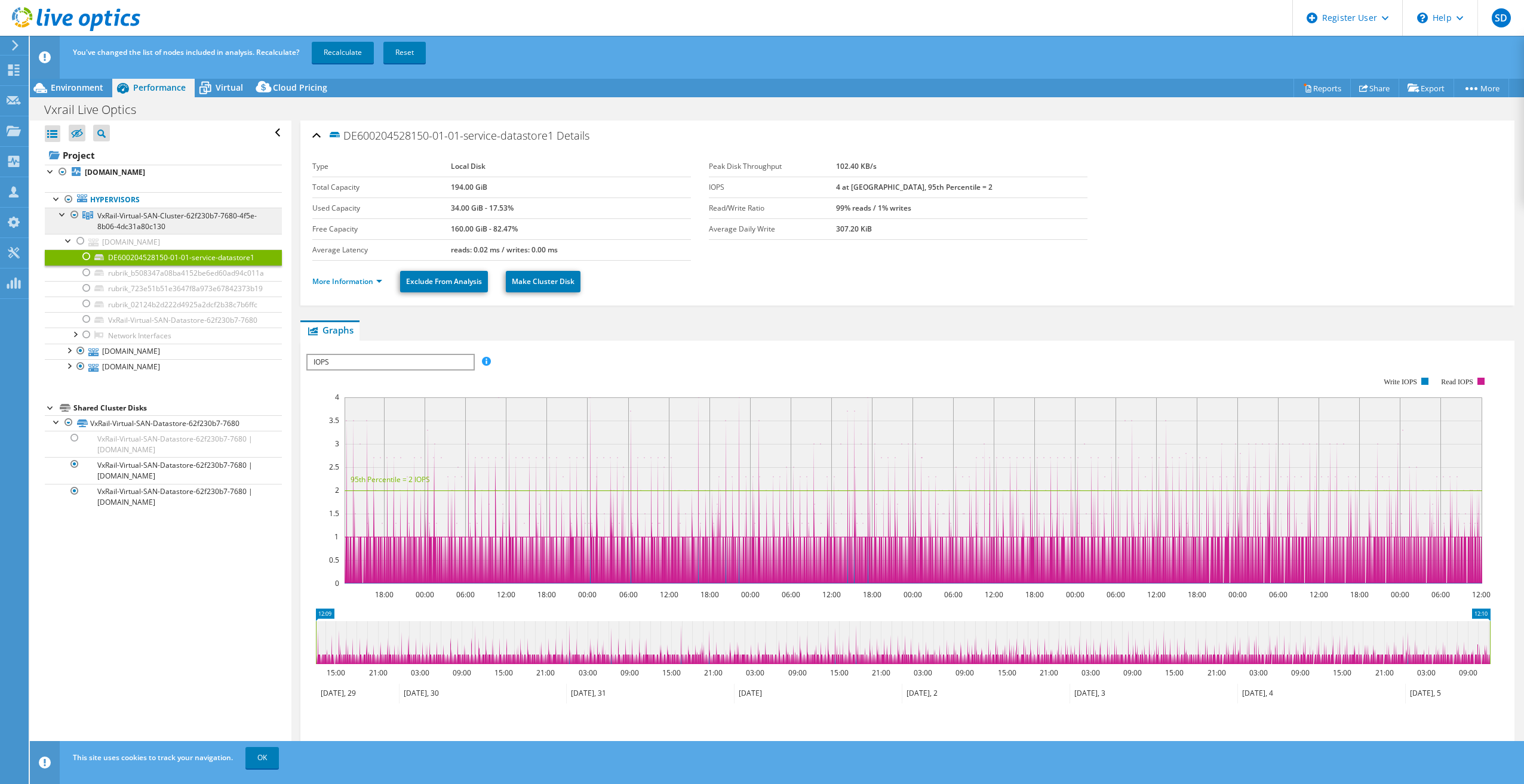
drag, startPoint x: 69, startPoint y: 238, endPoint x: 61, endPoint y: 225, distance: 15.3
click at [68, 238] on div at bounding box center [69, 241] width 12 height 12
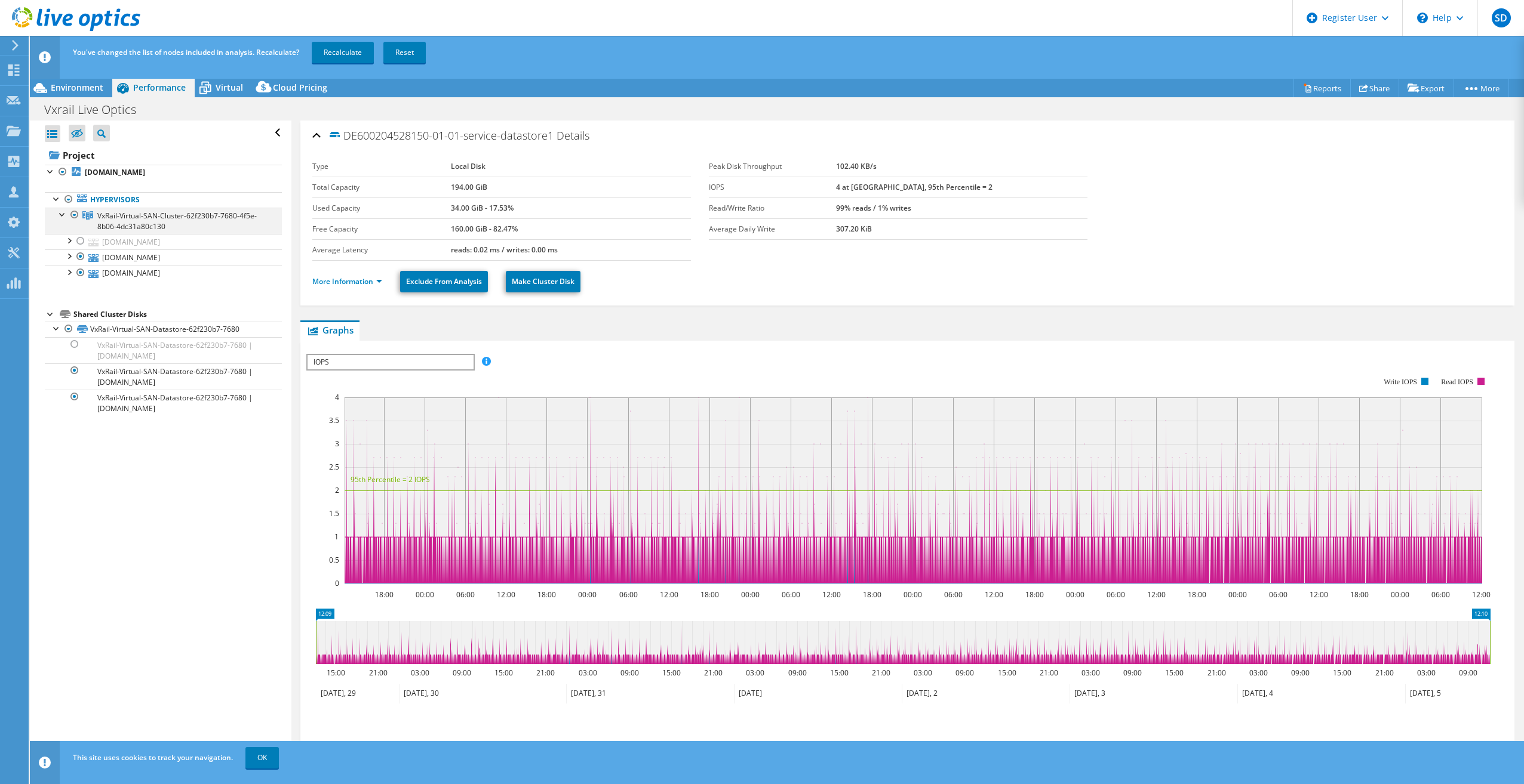
click at [64, 215] on div at bounding box center [63, 214] width 12 height 12
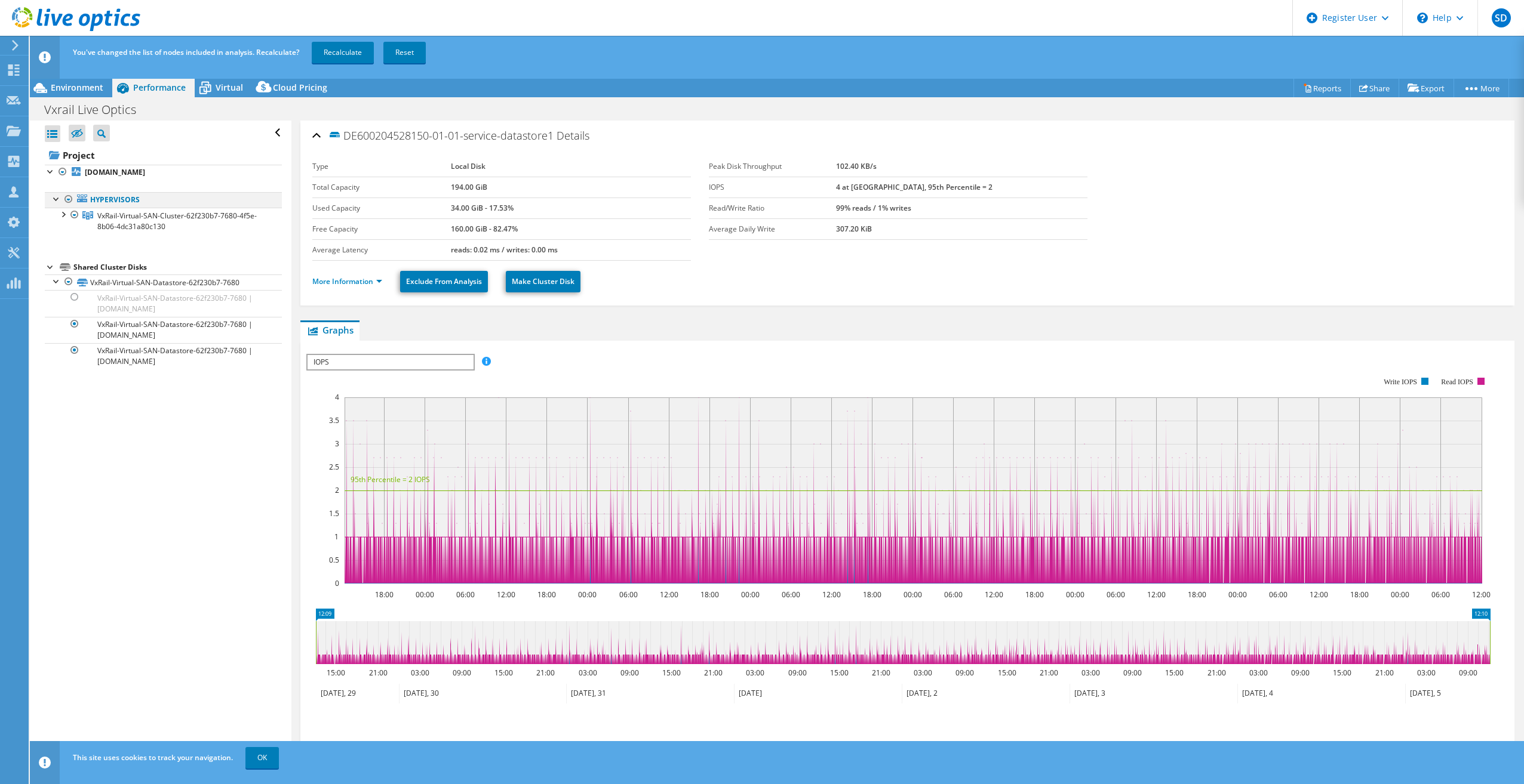
click at [57, 197] on div at bounding box center [57, 198] width 12 height 12
click at [56, 197] on div at bounding box center [57, 198] width 12 height 12
click at [61, 214] on div at bounding box center [63, 214] width 12 height 12
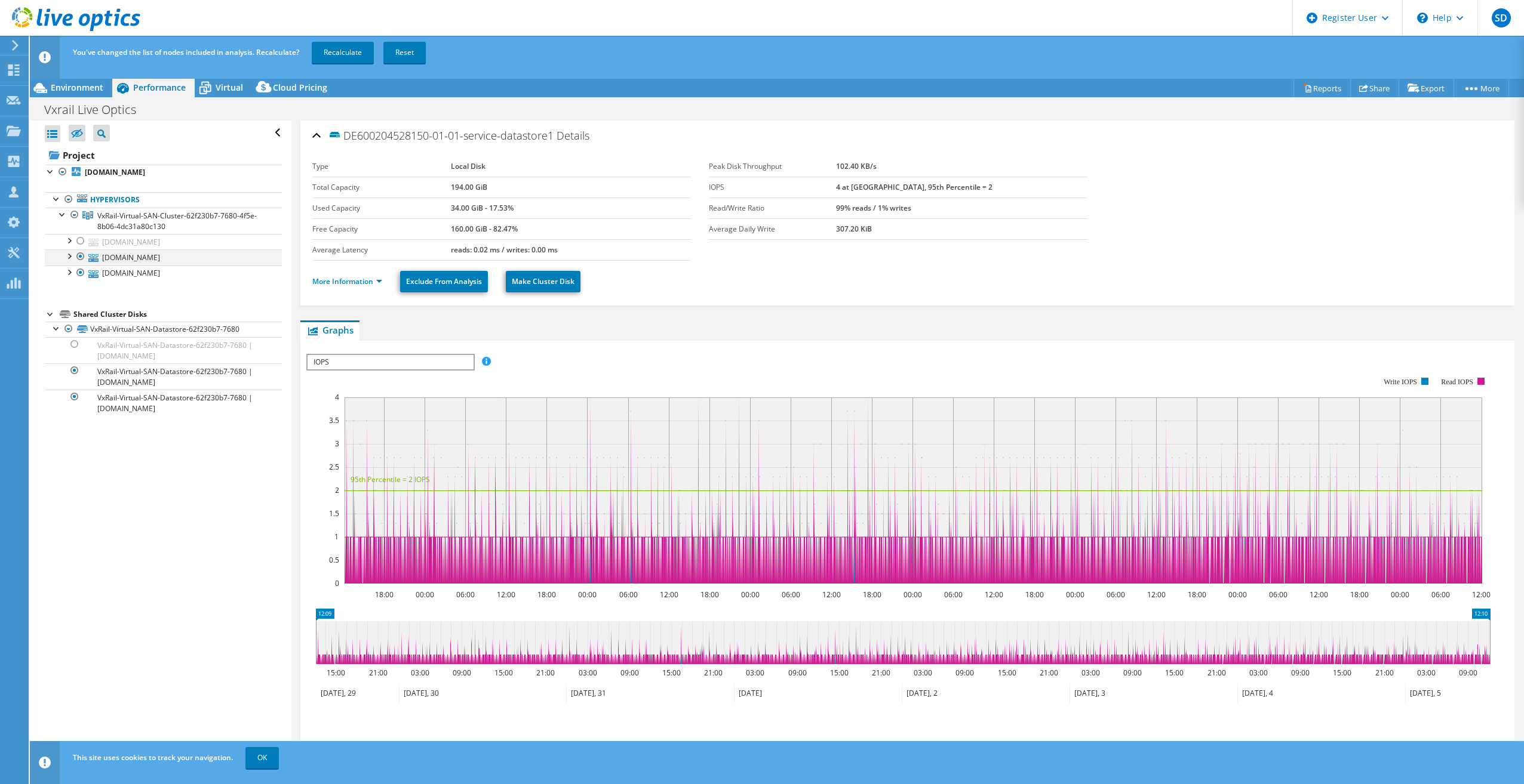
click at [67, 256] on div at bounding box center [69, 255] width 12 height 12
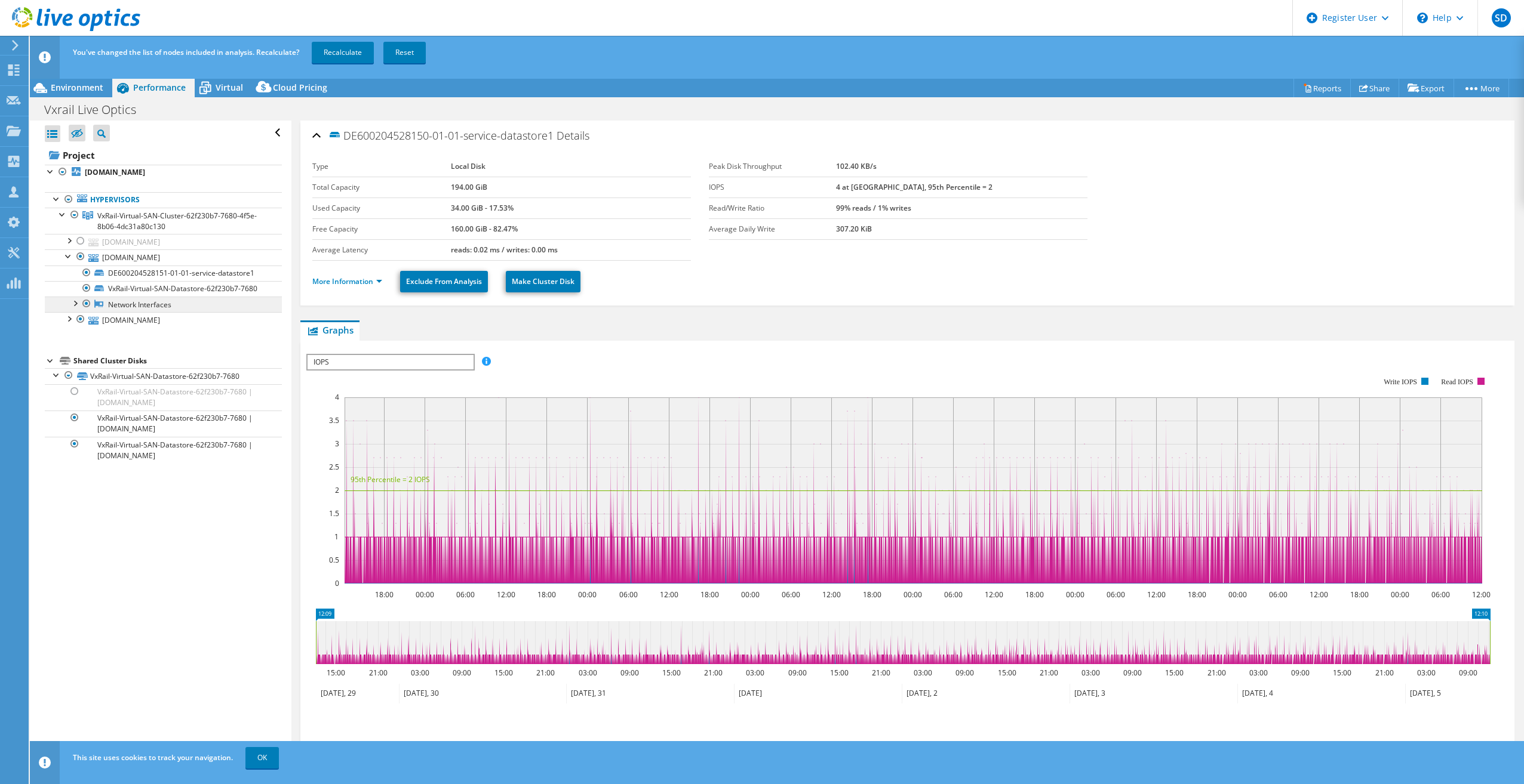
click at [146, 297] on link "Network Interfaces" at bounding box center [163, 305] width 237 height 16
click at [72, 301] on div at bounding box center [75, 303] width 12 height 12
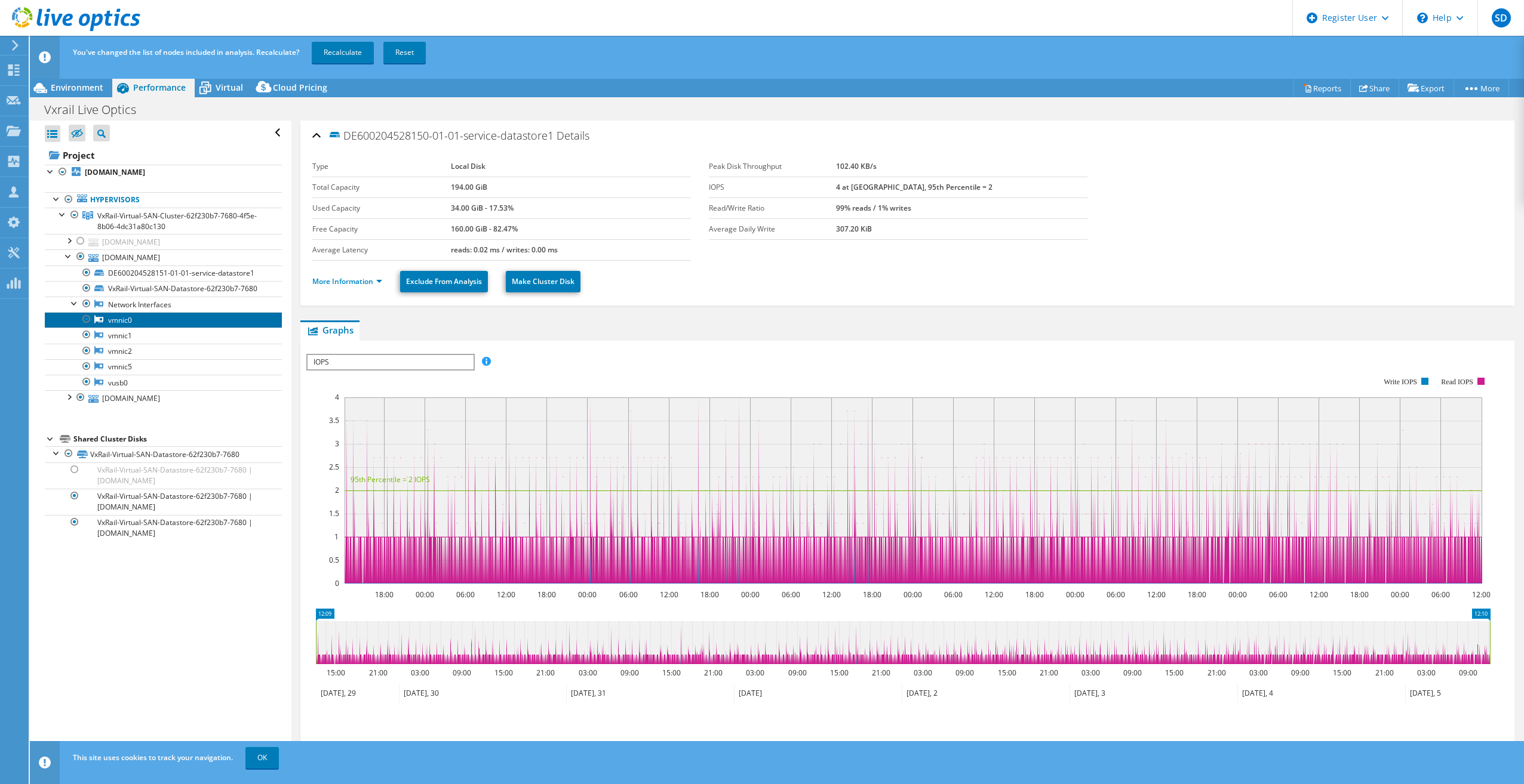
click at [141, 324] on link "vmnic0" at bounding box center [163, 320] width 237 height 16
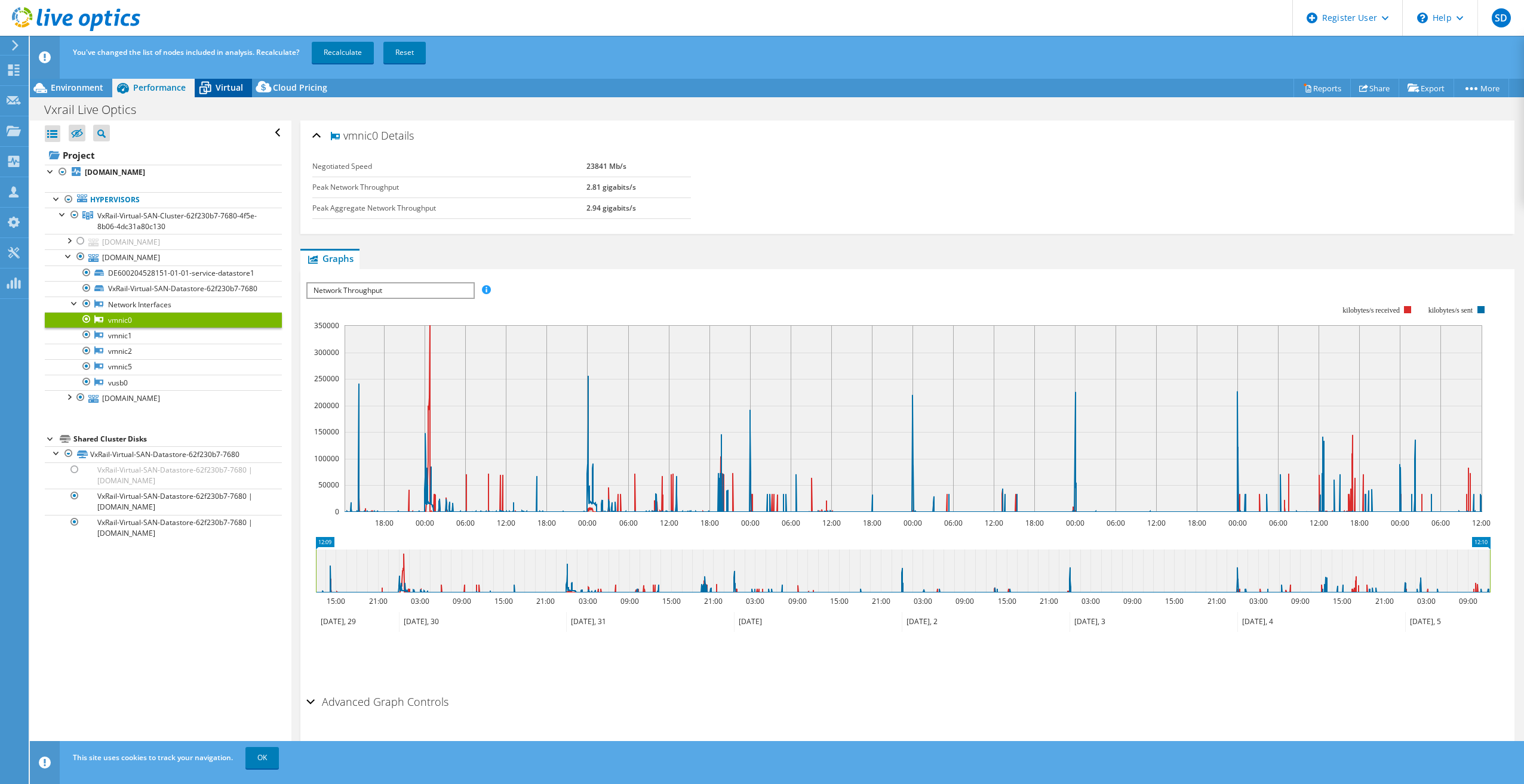
click at [228, 90] on span "Virtual" at bounding box center [228, 87] width 27 height 11
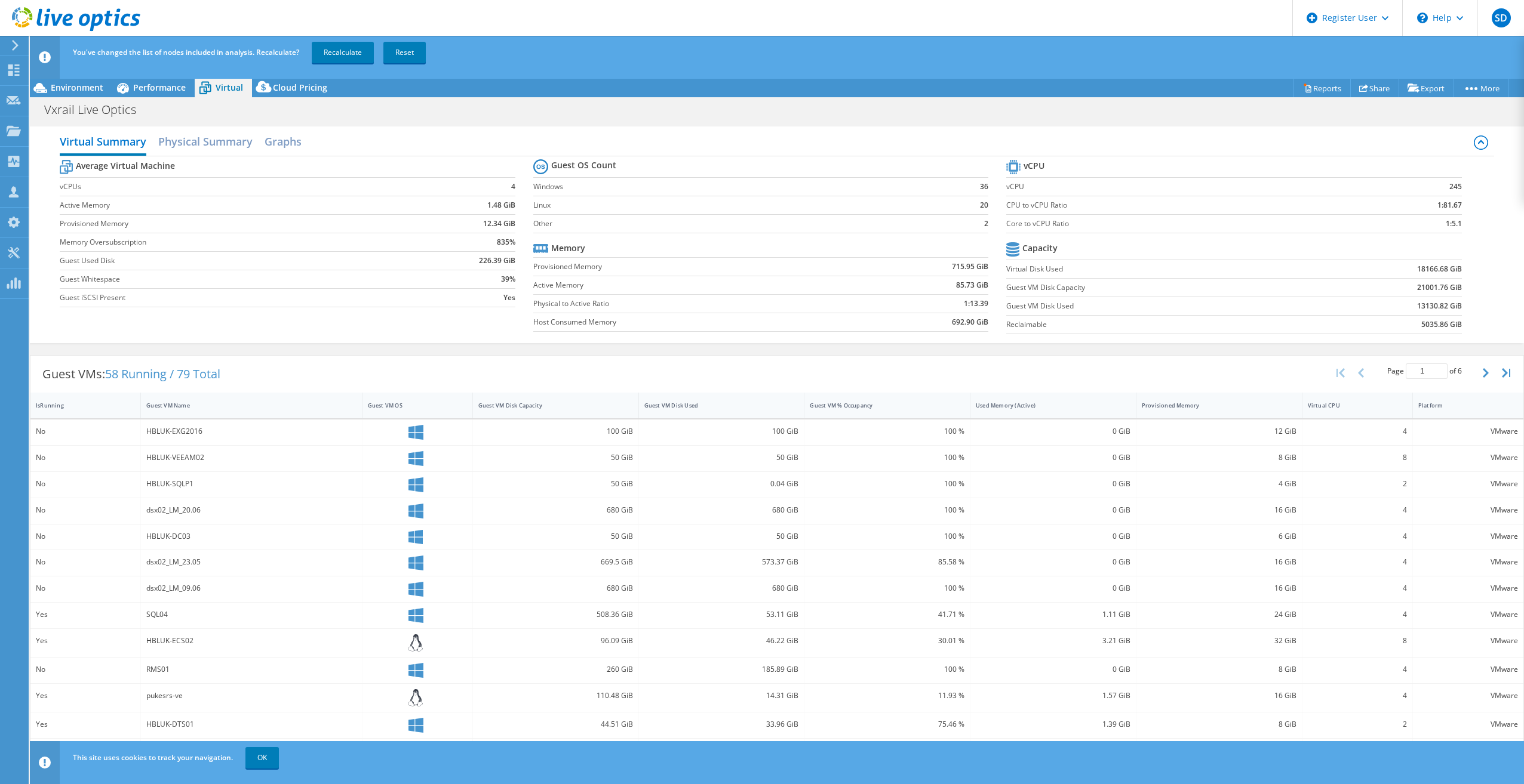
drag, startPoint x: 289, startPoint y: 91, endPoint x: 286, endPoint y: 98, distance: 7.6
click at [288, 91] on span "Cloud Pricing" at bounding box center [300, 87] width 54 height 11
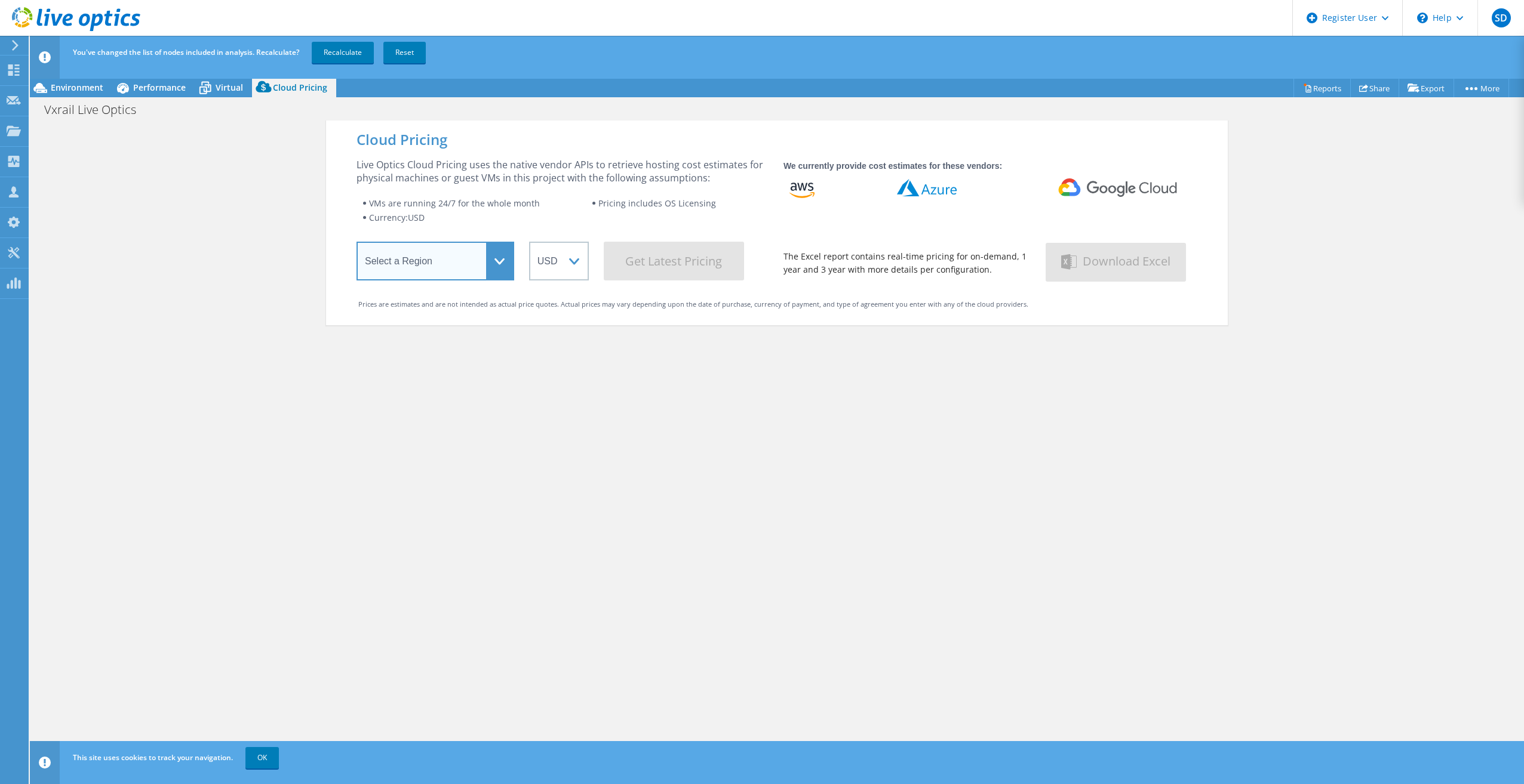
click at [376, 256] on select "Select a Region [GEOGRAPHIC_DATA] ([GEOGRAPHIC_DATA]) [GEOGRAPHIC_DATA] ([GEOGR…" at bounding box center [435, 261] width 157 height 39
click at [140, 90] on span "Performance" at bounding box center [160, 87] width 53 height 11
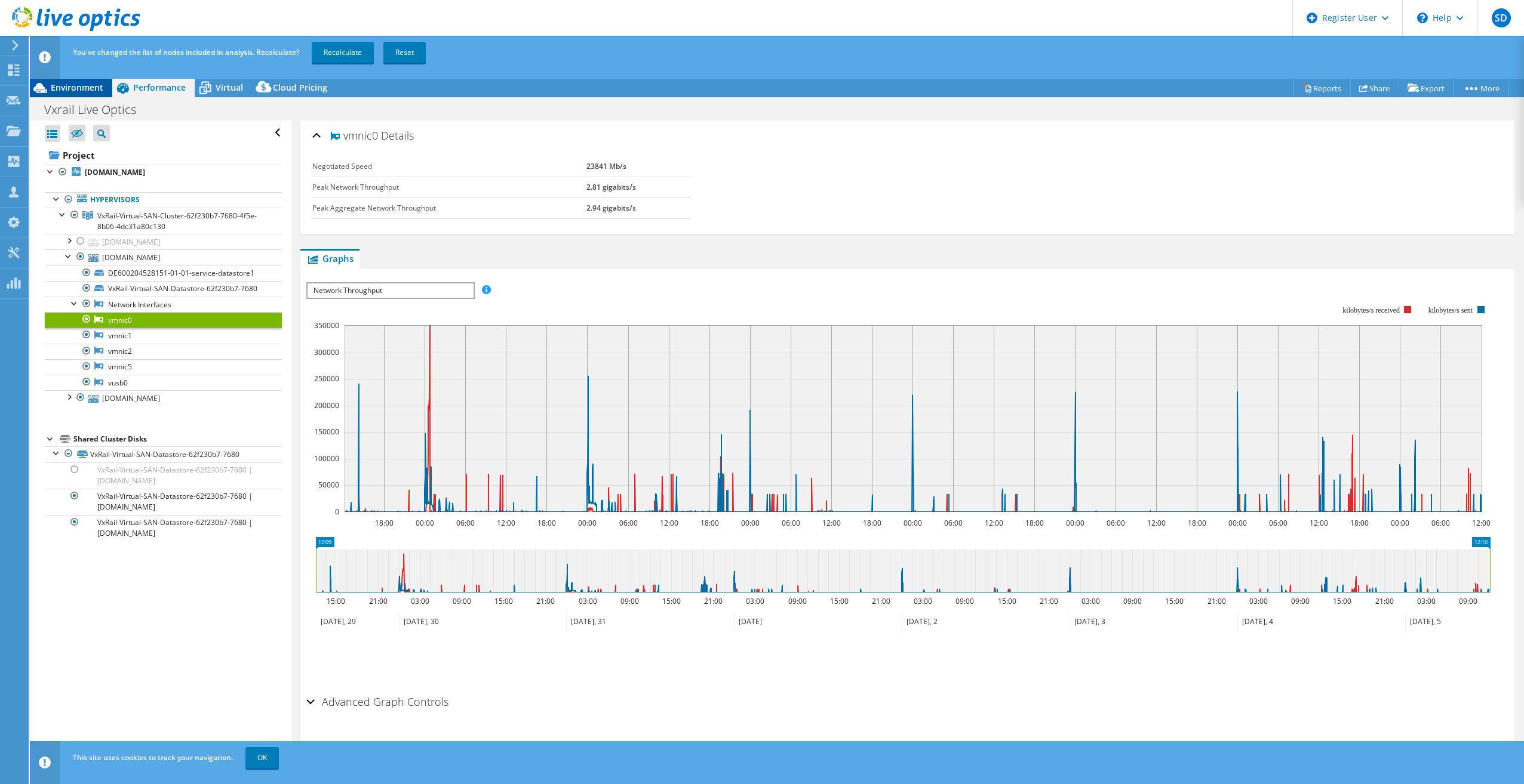
click at [70, 85] on span "Environment" at bounding box center [77, 87] width 53 height 11
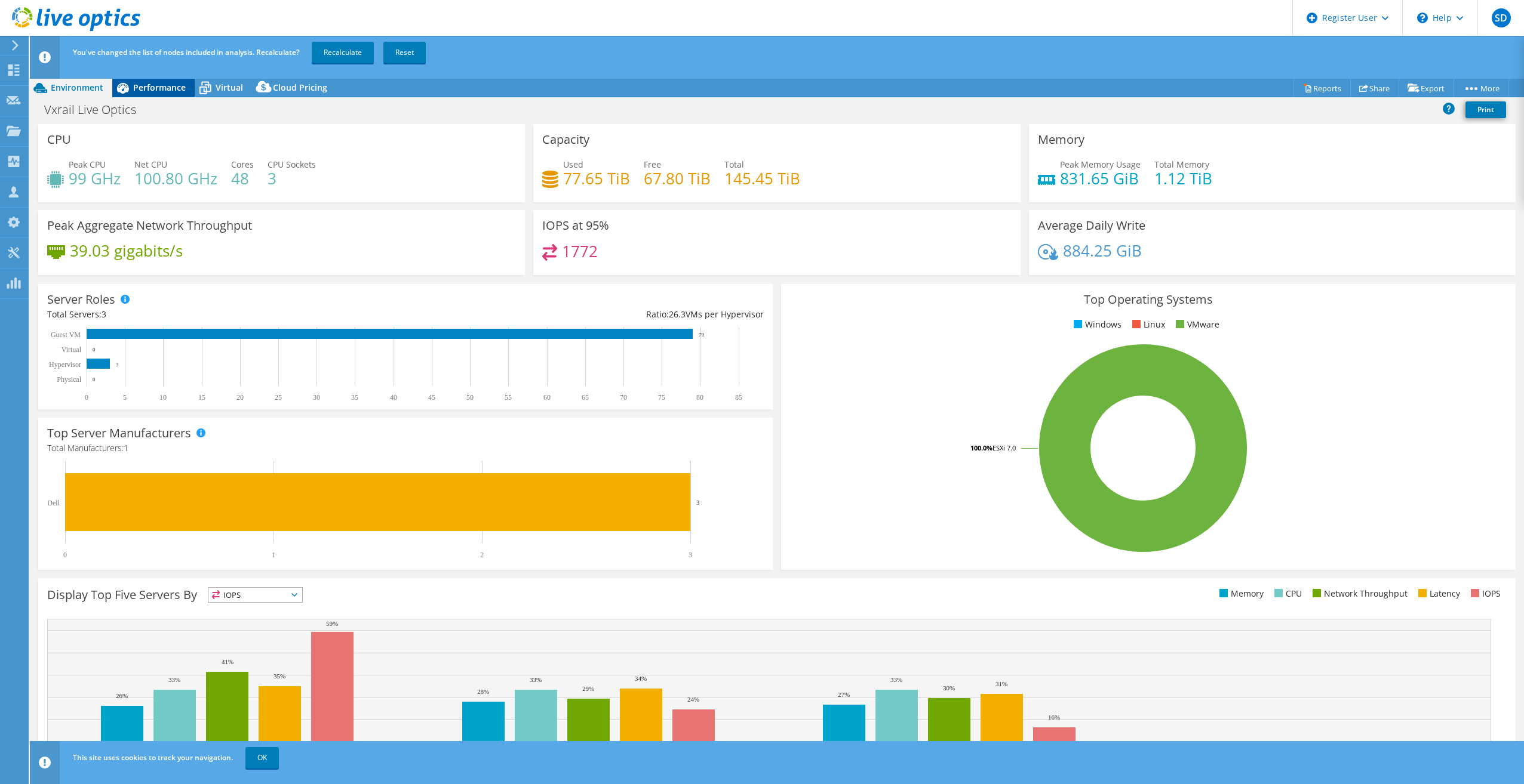
click at [171, 93] on div "Performance" at bounding box center [154, 88] width 83 height 19
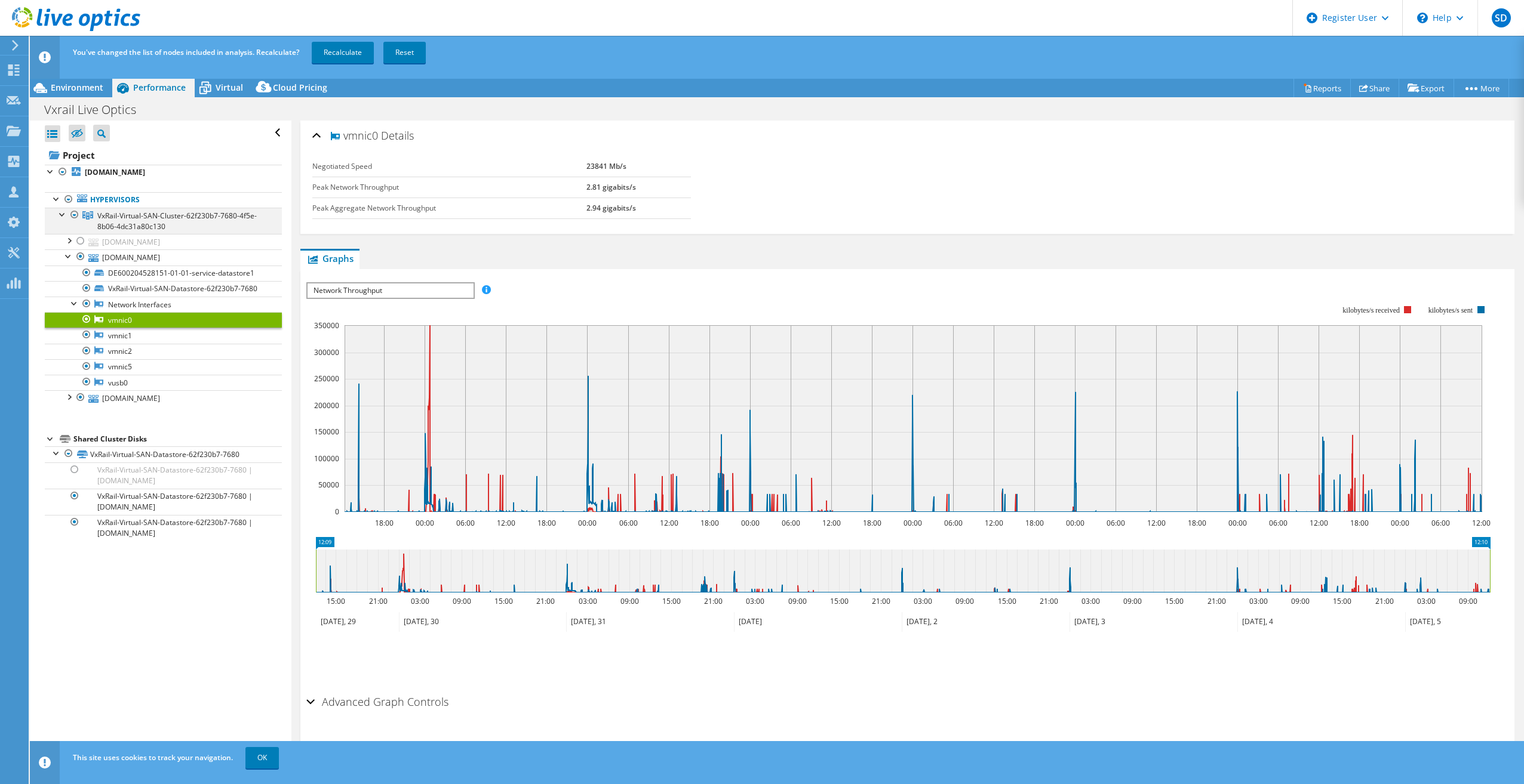
click at [67, 213] on div at bounding box center [63, 214] width 12 height 12
